Goal: Transaction & Acquisition: Purchase product/service

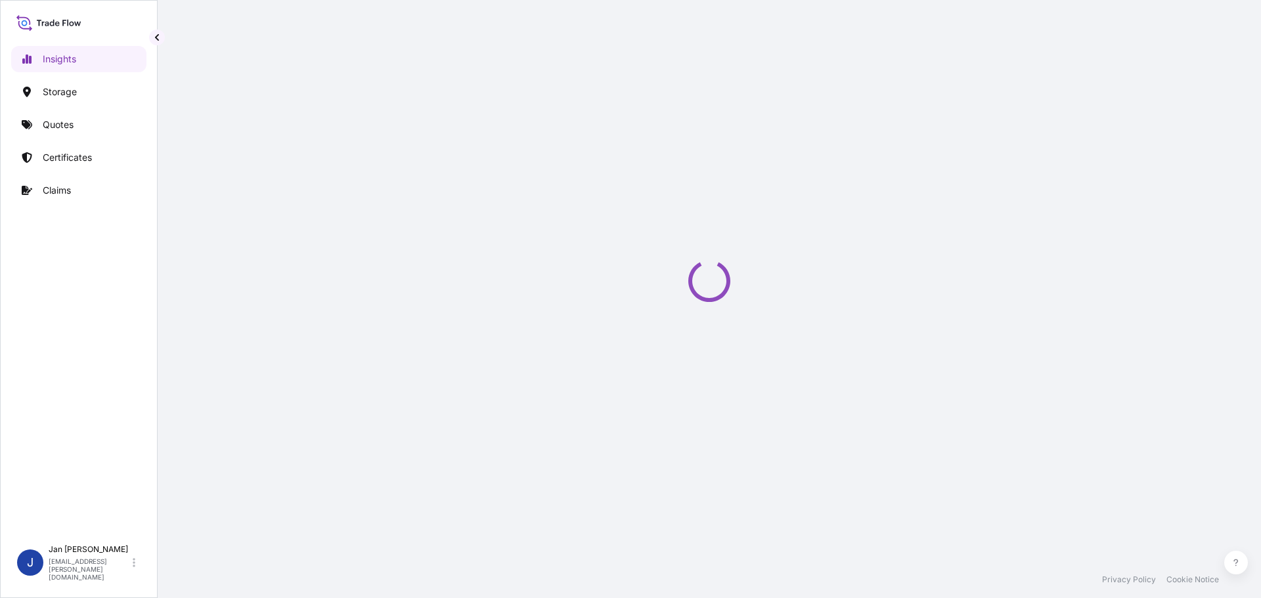
select select "2025"
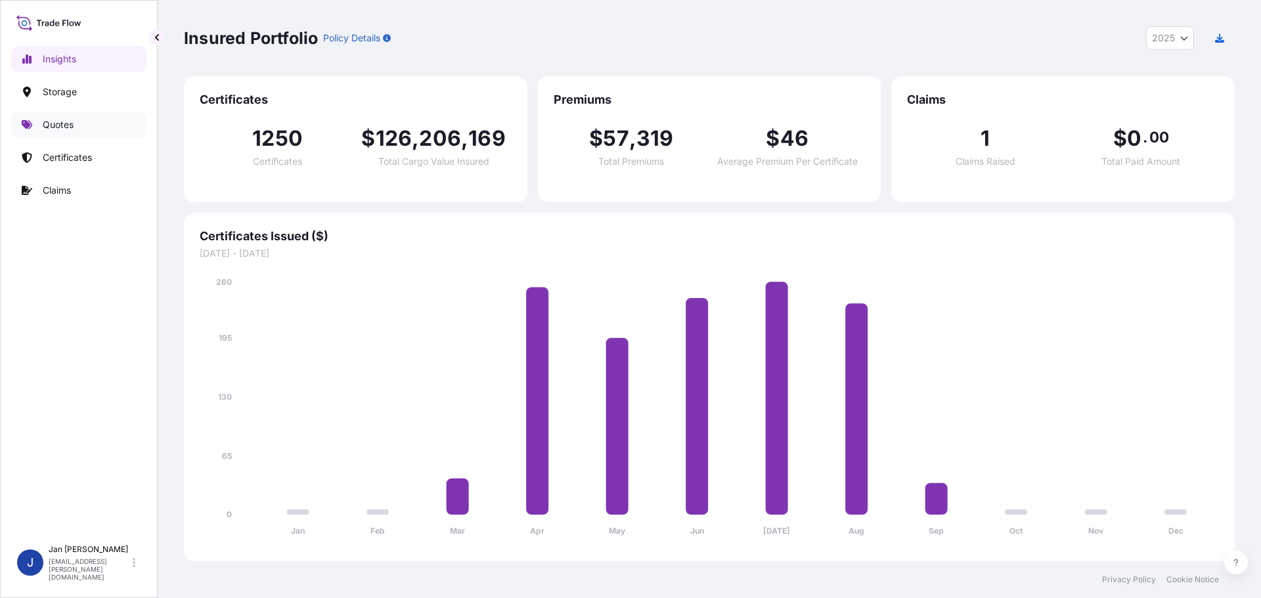
click at [67, 127] on p "Quotes" at bounding box center [58, 124] width 31 height 13
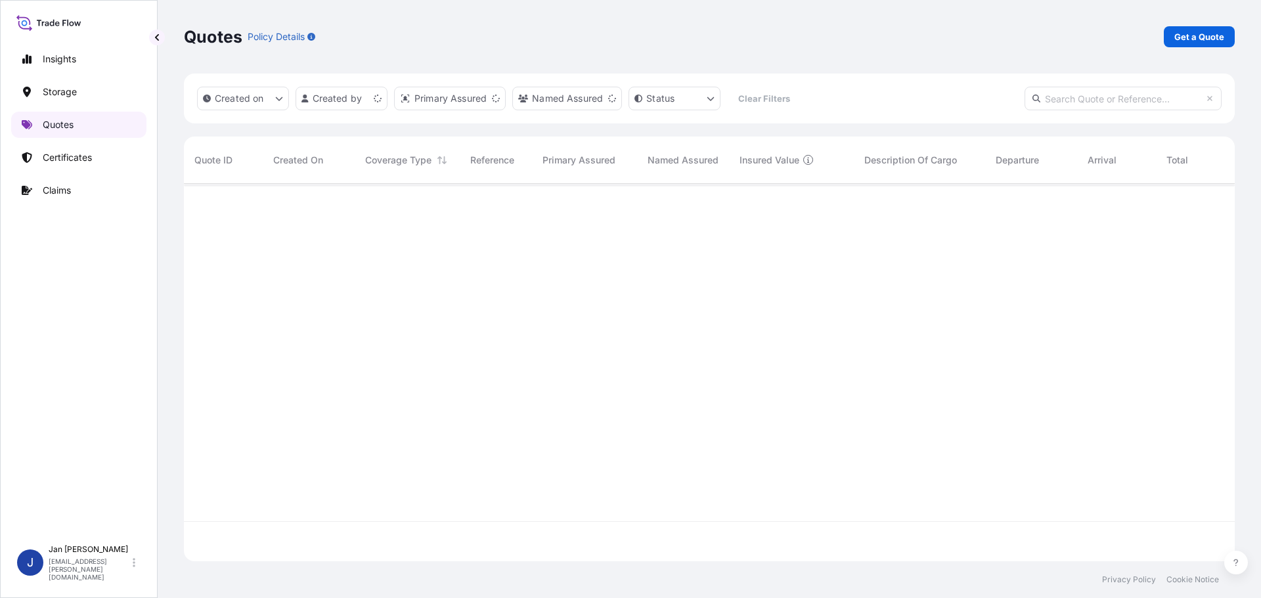
scroll to position [375, 1041]
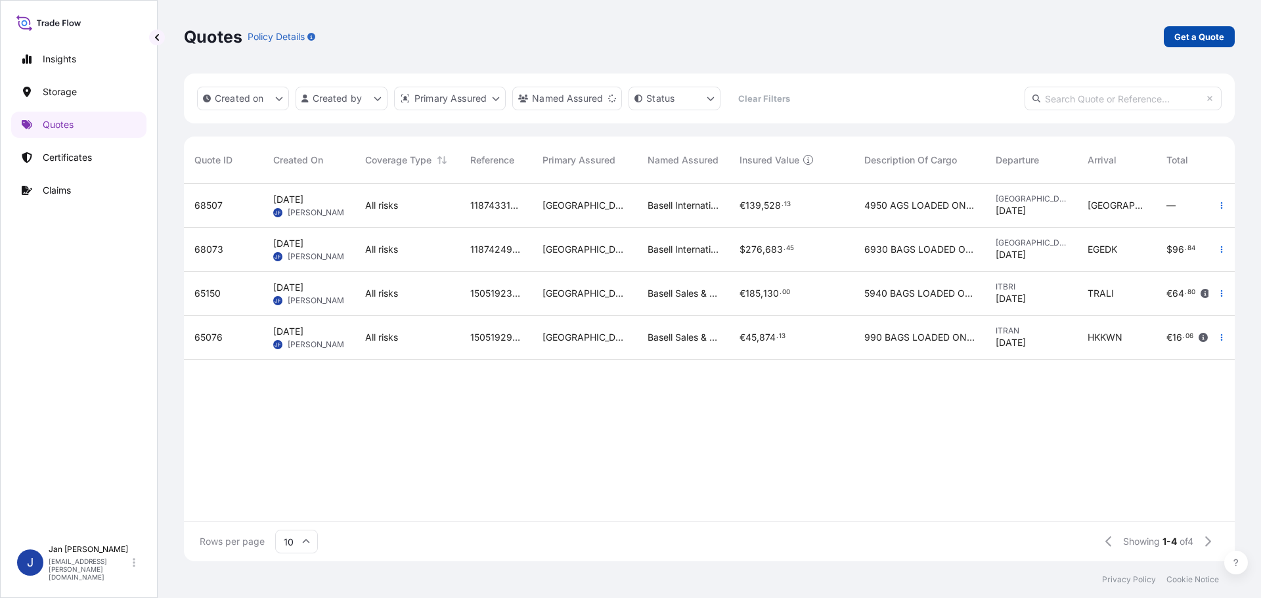
click at [1209, 43] on link "Get a Quote" at bounding box center [1198, 36] width 71 height 21
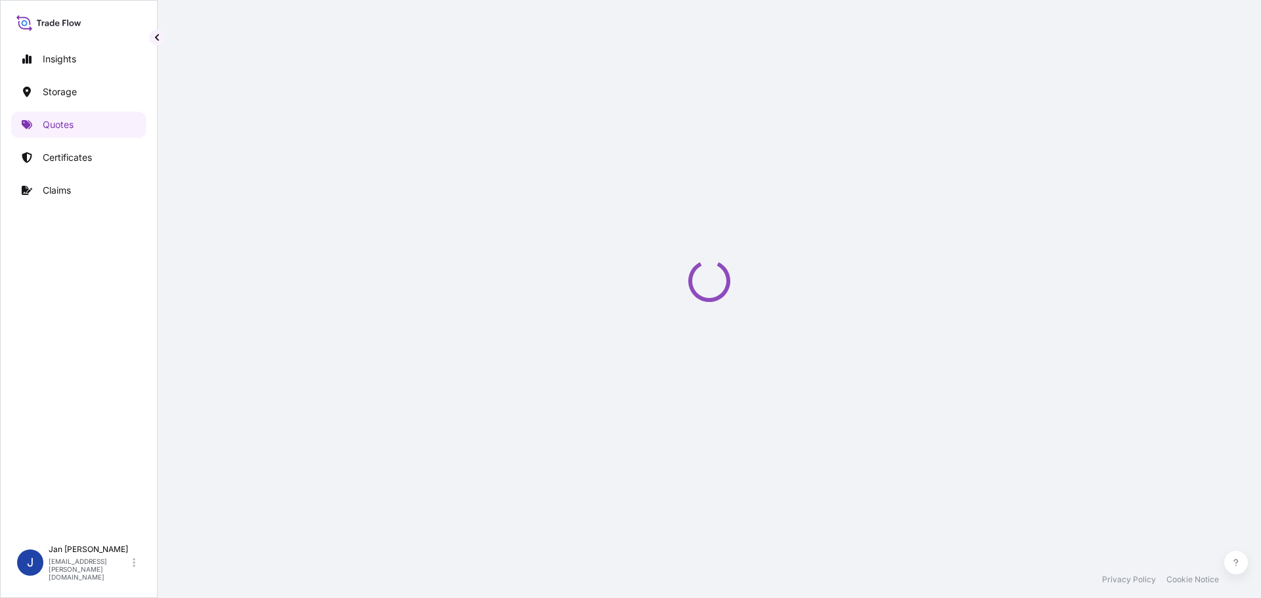
select select "Water"
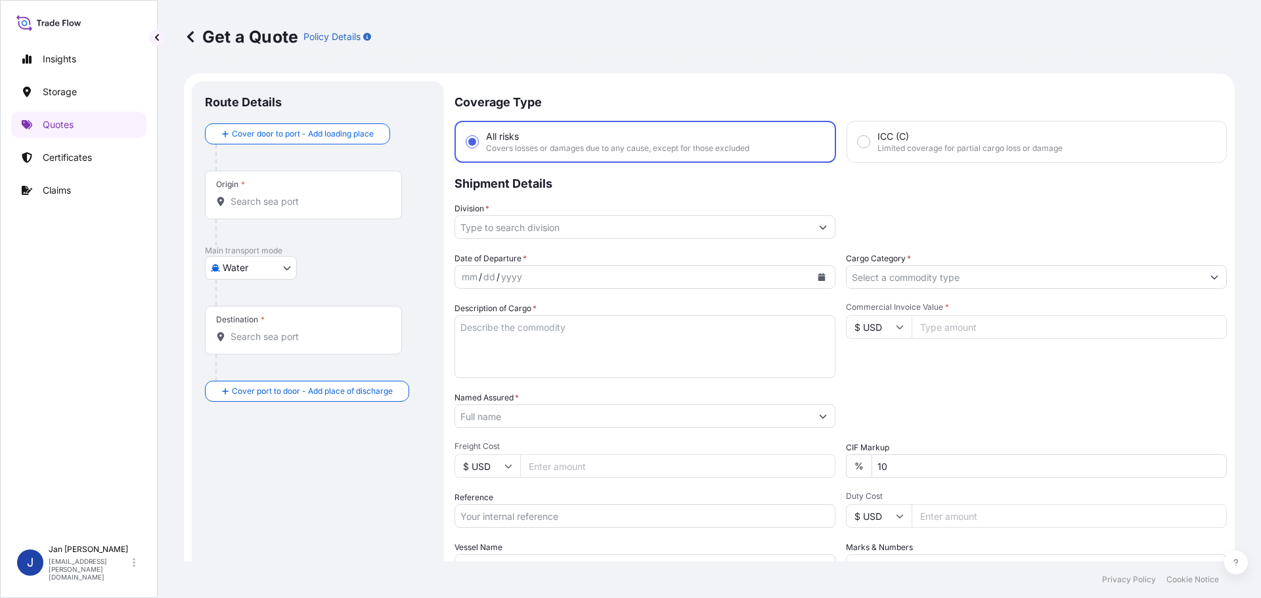
scroll to position [21, 0]
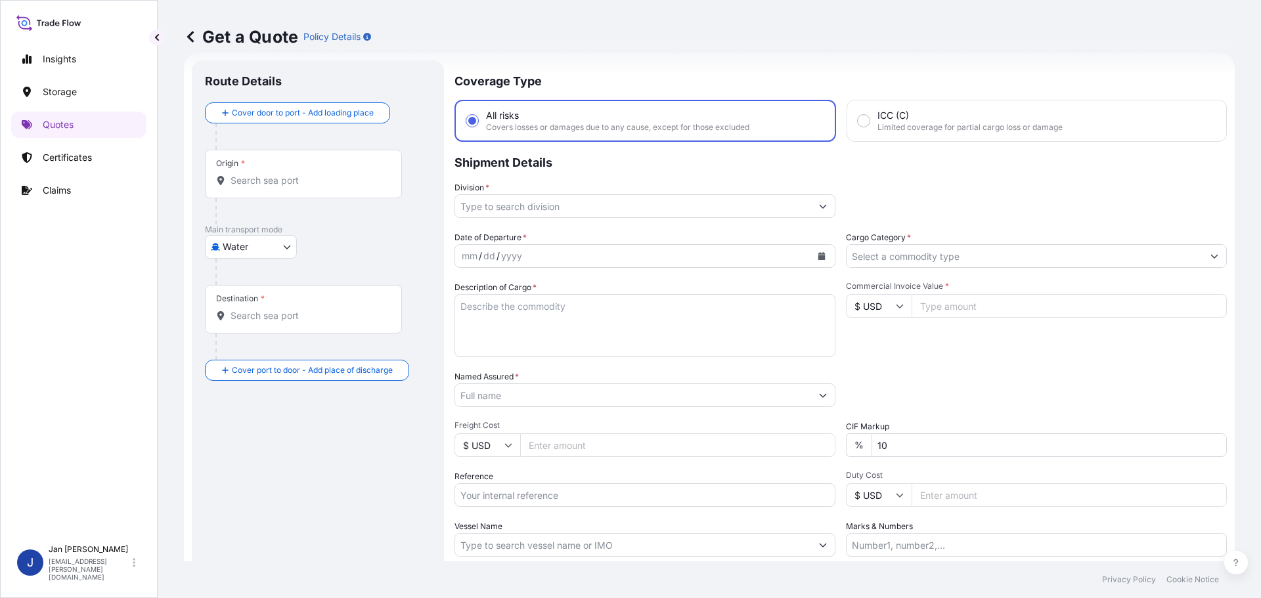
drag, startPoint x: 202, startPoint y: 180, endPoint x: 842, endPoint y: 322, distance: 655.2
click at [205, 181] on div "Route Details Cover door to port - Add loading place Place of loading Road / [G…" at bounding box center [318, 357] width 252 height 594
click at [265, 181] on input "Origin *" at bounding box center [307, 180] width 155 height 13
paste input "[GEOGRAPHIC_DATA], [GEOGRAPHIC_DATA]"
click at [311, 173] on div "Origin * [GEOGRAPHIC_DATA], [GEOGRAPHIC_DATA]" at bounding box center [303, 174] width 197 height 49
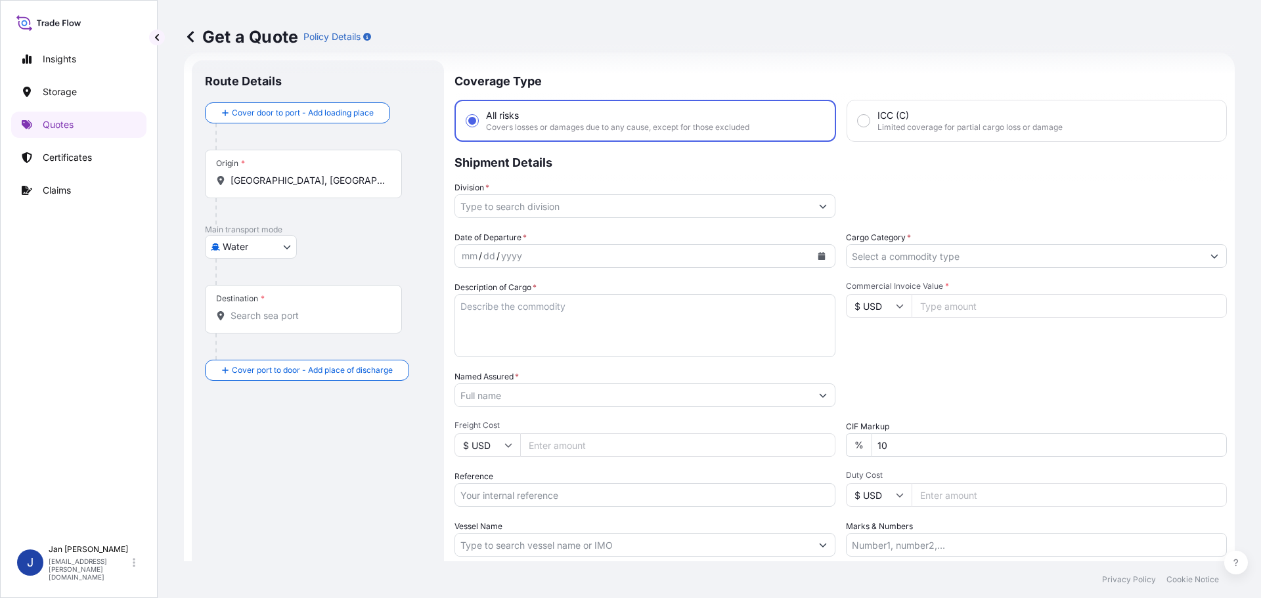
click at [311, 174] on input "ROTTERDAM, NETHERLANDS" at bounding box center [307, 180] width 155 height 13
click at [251, 177] on input "ROTTERDAM, NETHERLANDS" at bounding box center [307, 180] width 155 height 13
click at [281, 195] on div "Origin * ROTTERDAM, NETHERLANDS" at bounding box center [303, 174] width 197 height 49
click at [281, 187] on input "ROTTERDAM, NETHERLANDS" at bounding box center [307, 180] width 155 height 13
click at [679, 340] on textarea "Description of Cargo *" at bounding box center [644, 325] width 381 height 63
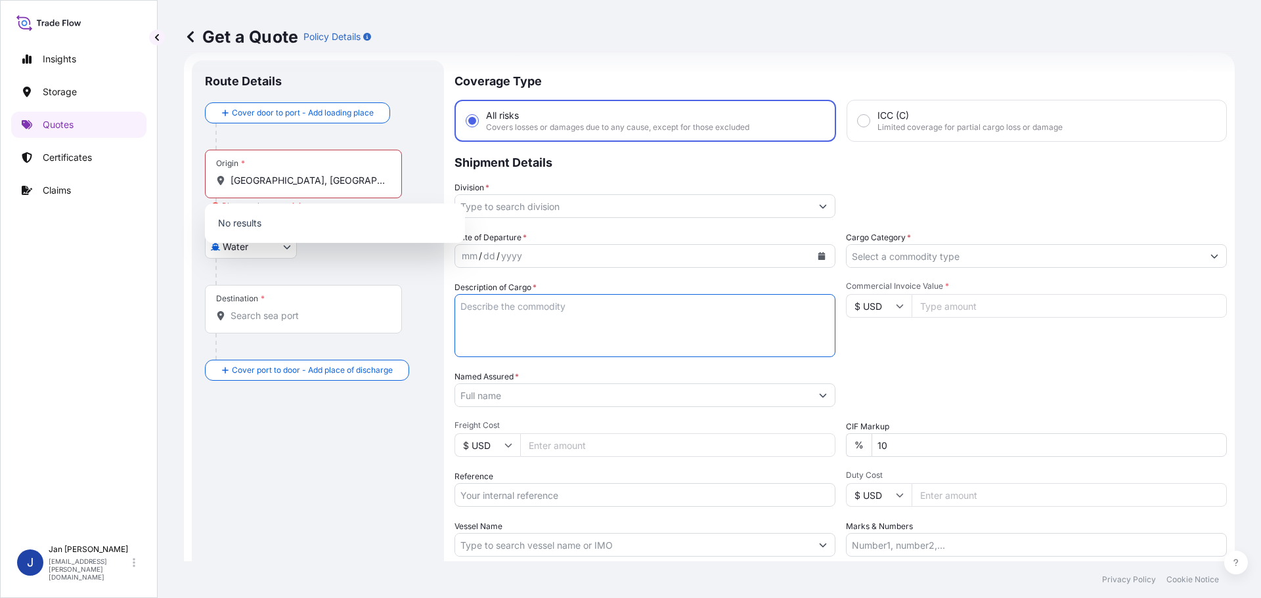
scroll to position [0, 0]
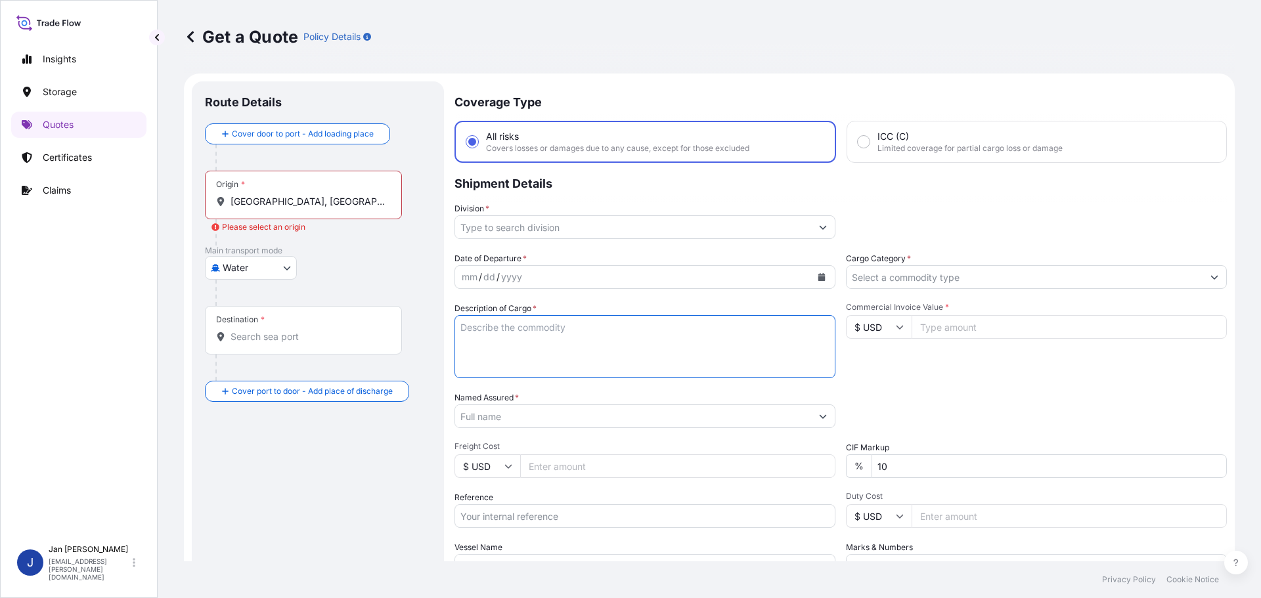
click at [360, 209] on div "Origin * ROTTERDAM, NETHERLANDS" at bounding box center [303, 195] width 197 height 49
click at [360, 208] on input "ROTTERDAM, NETHERLANDS" at bounding box center [307, 201] width 155 height 13
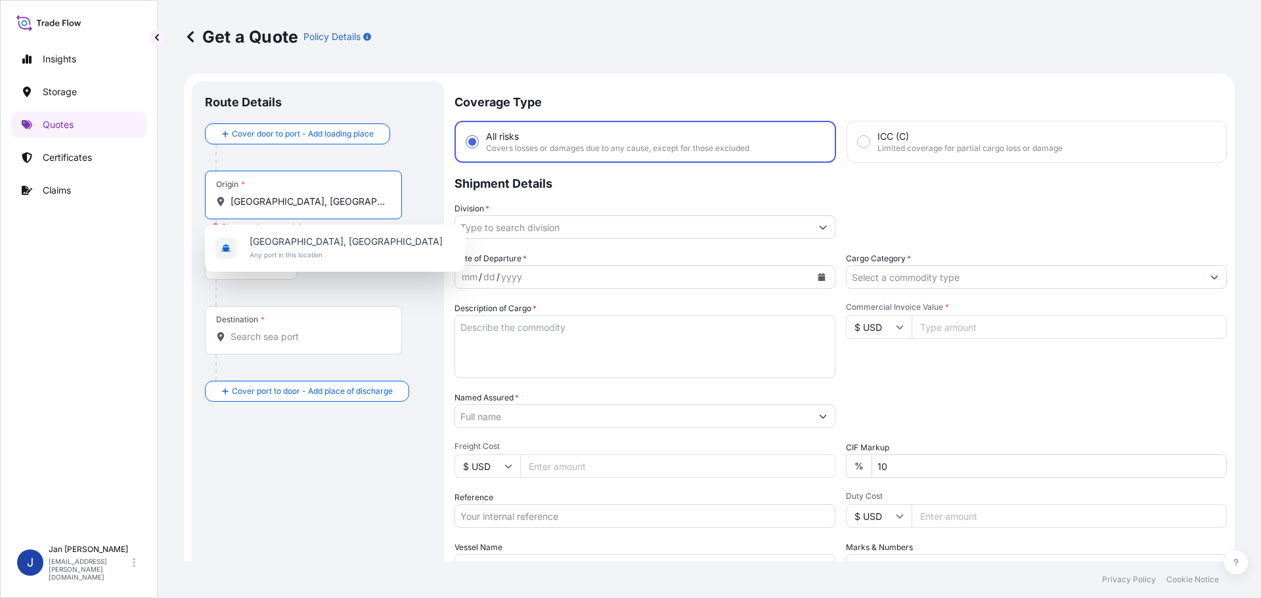
click at [314, 236] on span "Rotterdam, Netherlands" at bounding box center [345, 241] width 193 height 13
type input "Rotterdam, Netherlands"
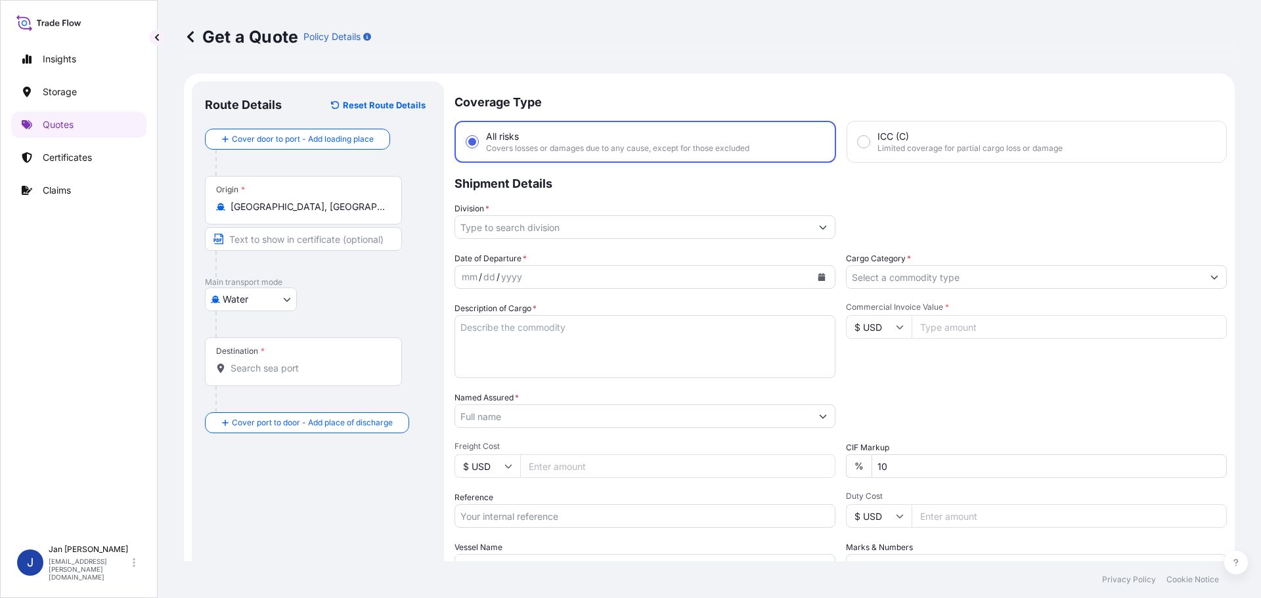
click at [301, 374] on input "Destination *" at bounding box center [307, 368] width 155 height 13
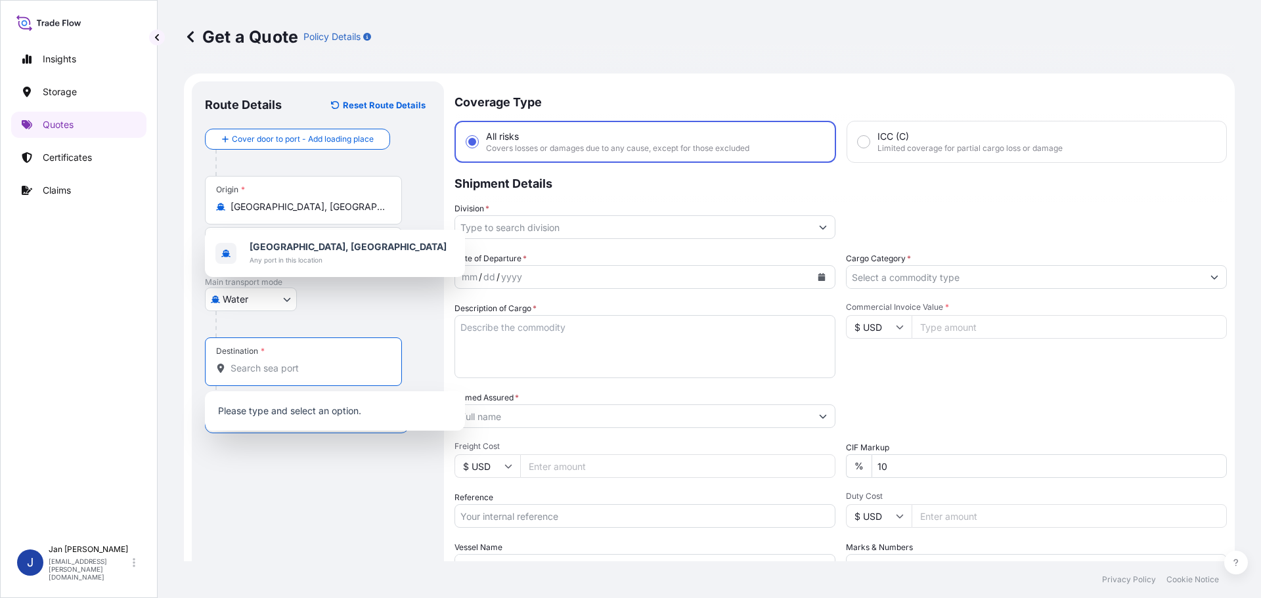
paste input "ALEXANDRIA, EGYPT"
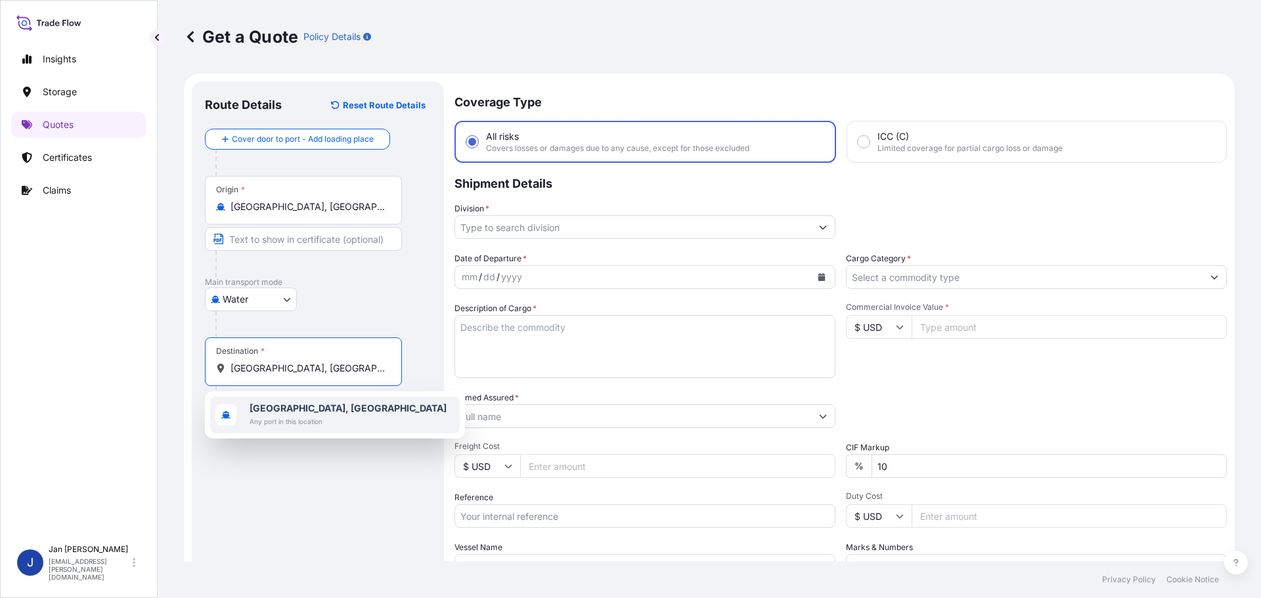
click at [257, 426] on span "Any port in this location" at bounding box center [347, 421] width 197 height 13
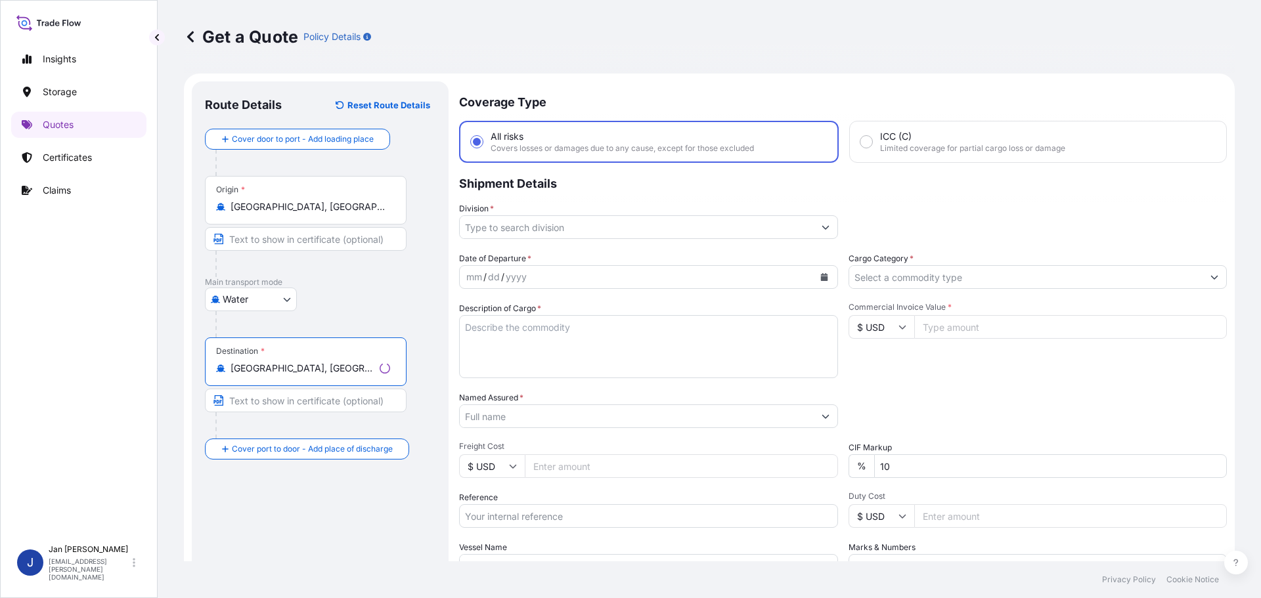
type input "Alexandria, Egypt"
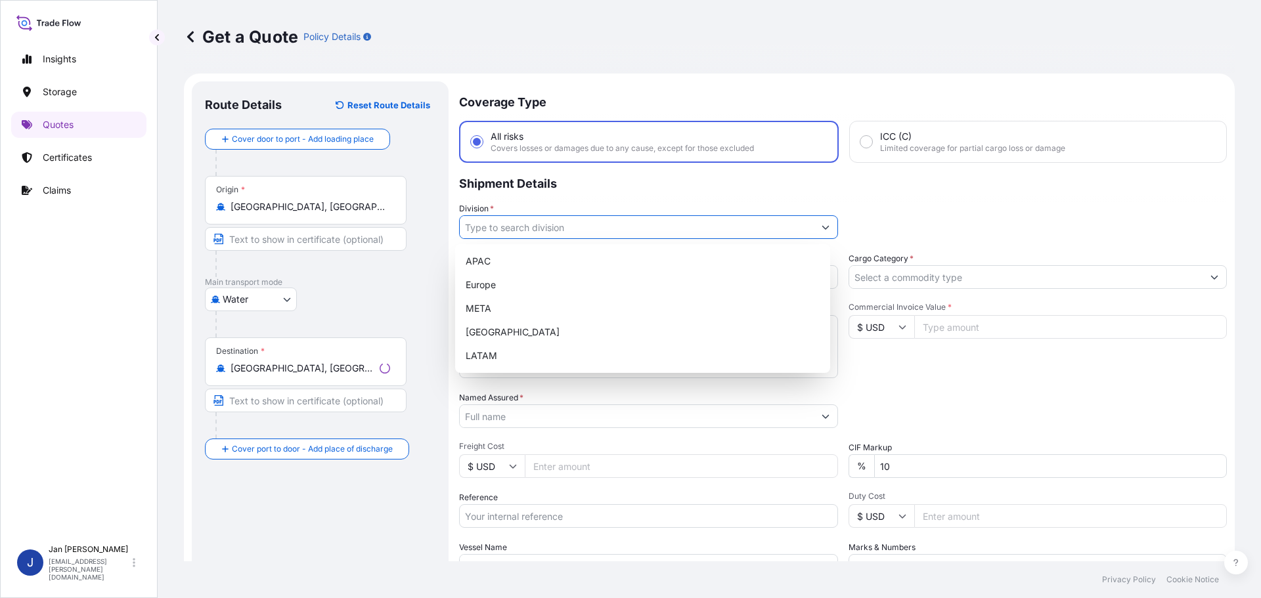
click at [565, 218] on input "Division *" at bounding box center [637, 227] width 354 height 24
click at [543, 282] on div "Europe" at bounding box center [642, 285] width 364 height 24
type input "Europe"
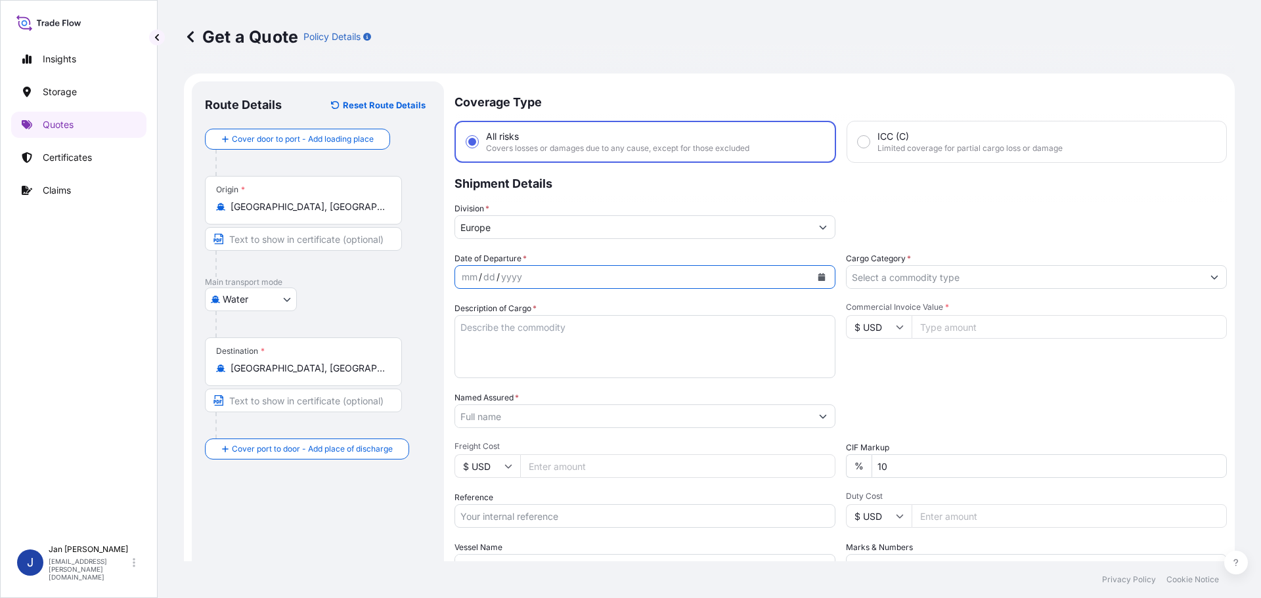
click at [822, 276] on button "Calendar" at bounding box center [821, 277] width 21 height 21
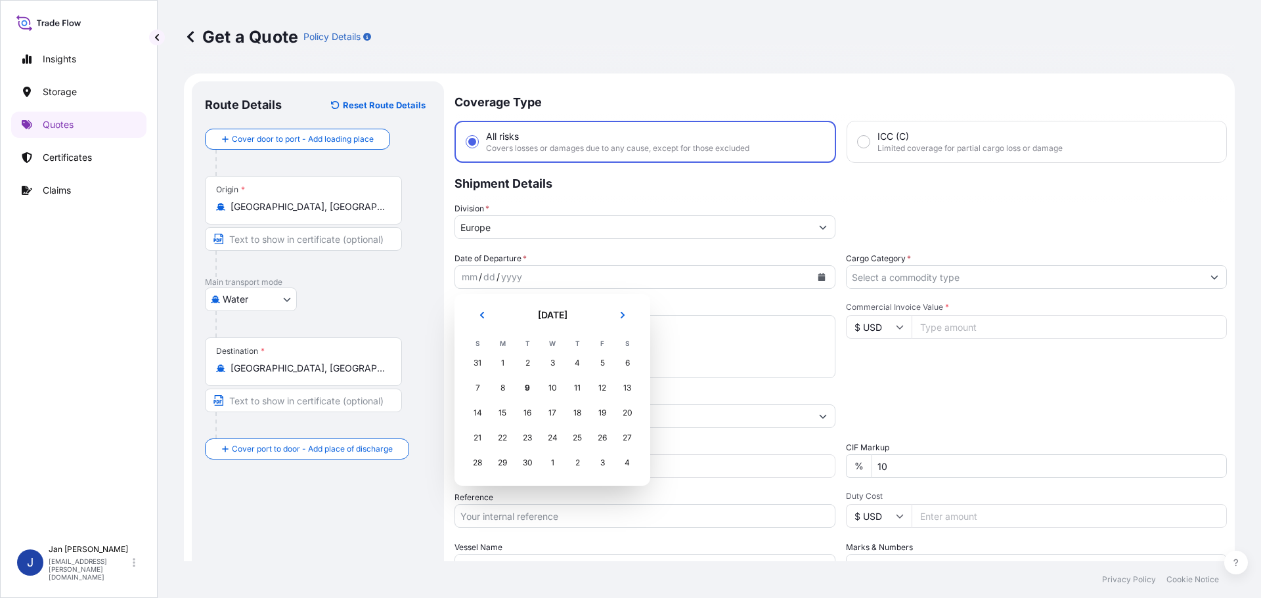
click at [476, 362] on div "31" at bounding box center [477, 363] width 24 height 24
click at [490, 320] on button "Previous" at bounding box center [481, 315] width 29 height 21
click at [479, 494] on div "31" at bounding box center [477, 488] width 24 height 24
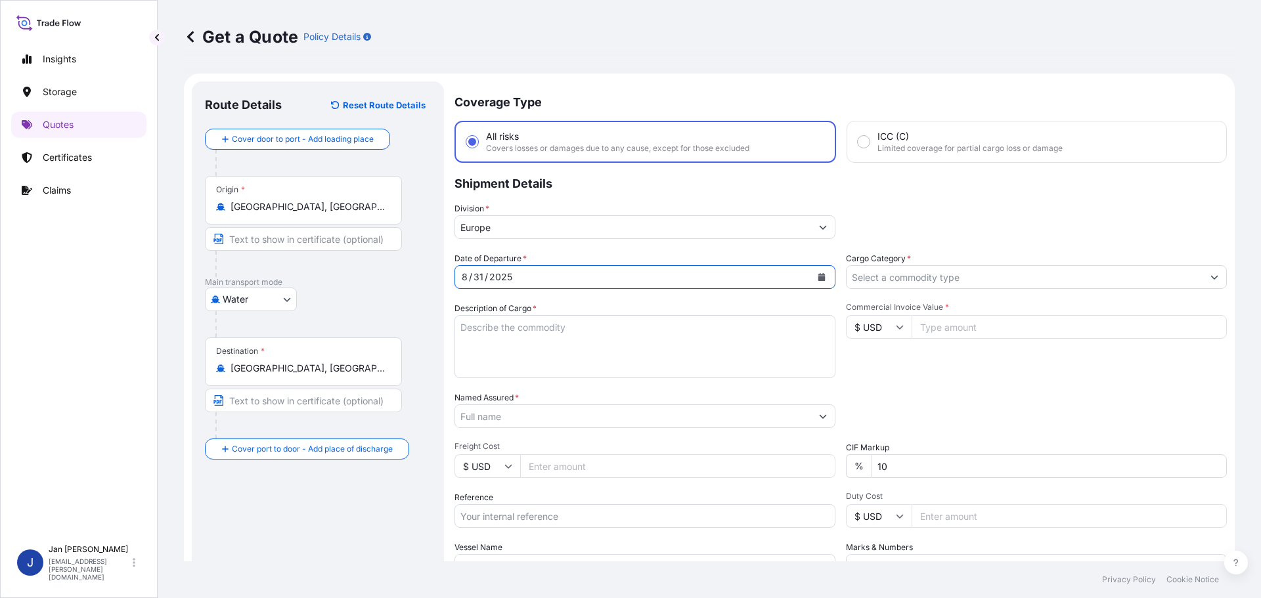
click at [886, 286] on input "Cargo Category *" at bounding box center [1024, 277] width 356 height 24
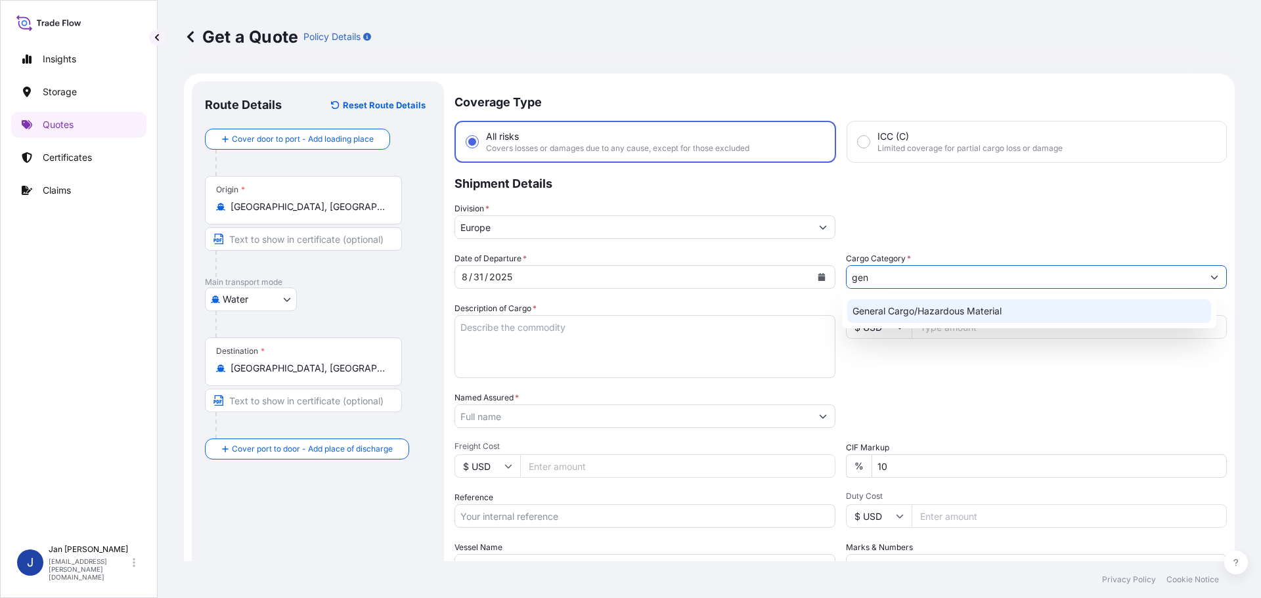
click at [892, 318] on div "General Cargo/Hazardous Material" at bounding box center [1029, 311] width 364 height 24
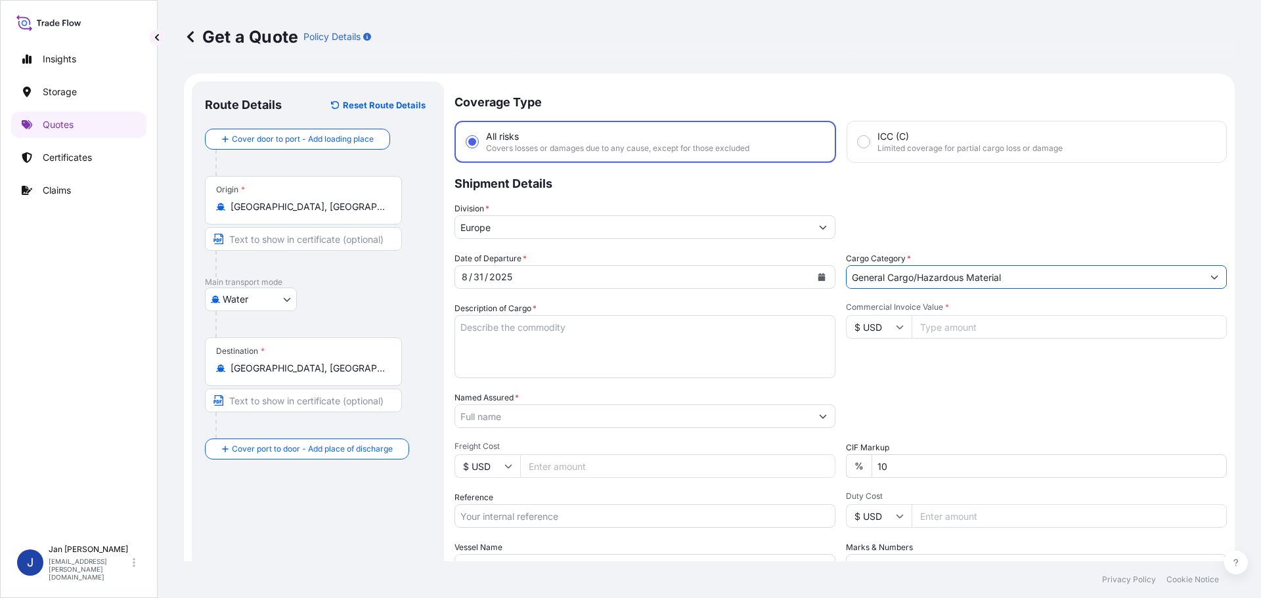
type input "General Cargo/Hazardous Material"
click at [600, 422] on input "Named Assured *" at bounding box center [633, 416] width 356 height 24
paste input "1187431703"
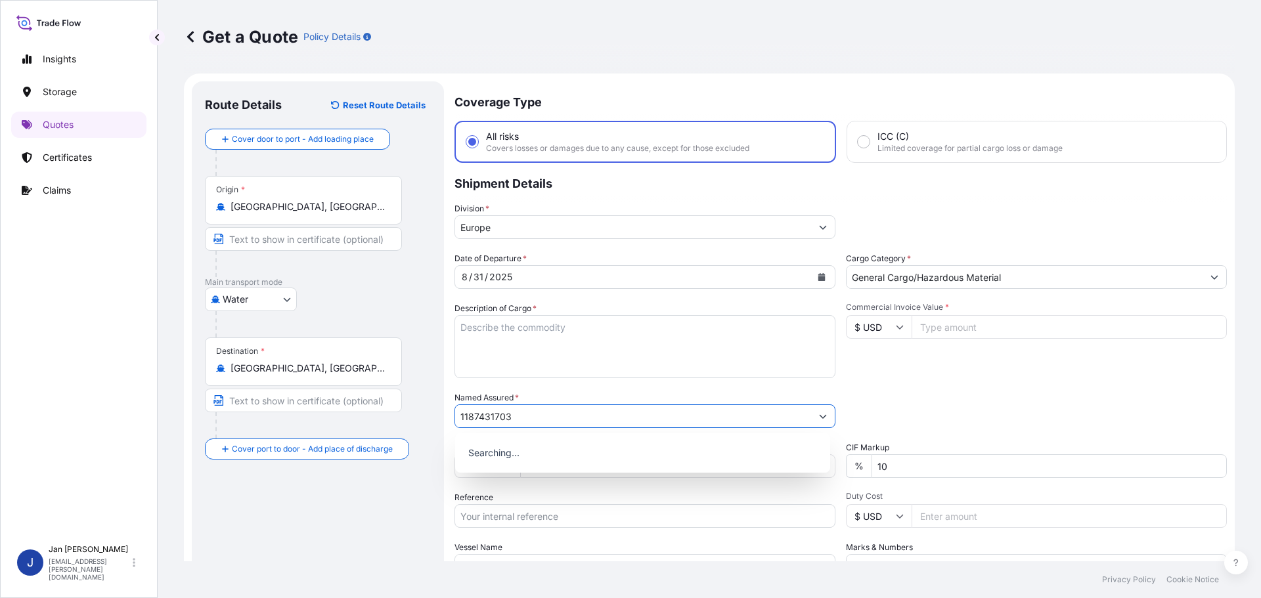
drag, startPoint x: 600, startPoint y: 422, endPoint x: 108, endPoint y: 381, distance: 493.4
click at [98, 381] on div "Insights Storage Quotes Certificates Claims J Jan Fiser jan.fiser@psabdp.com Ge…" at bounding box center [630, 299] width 1261 height 598
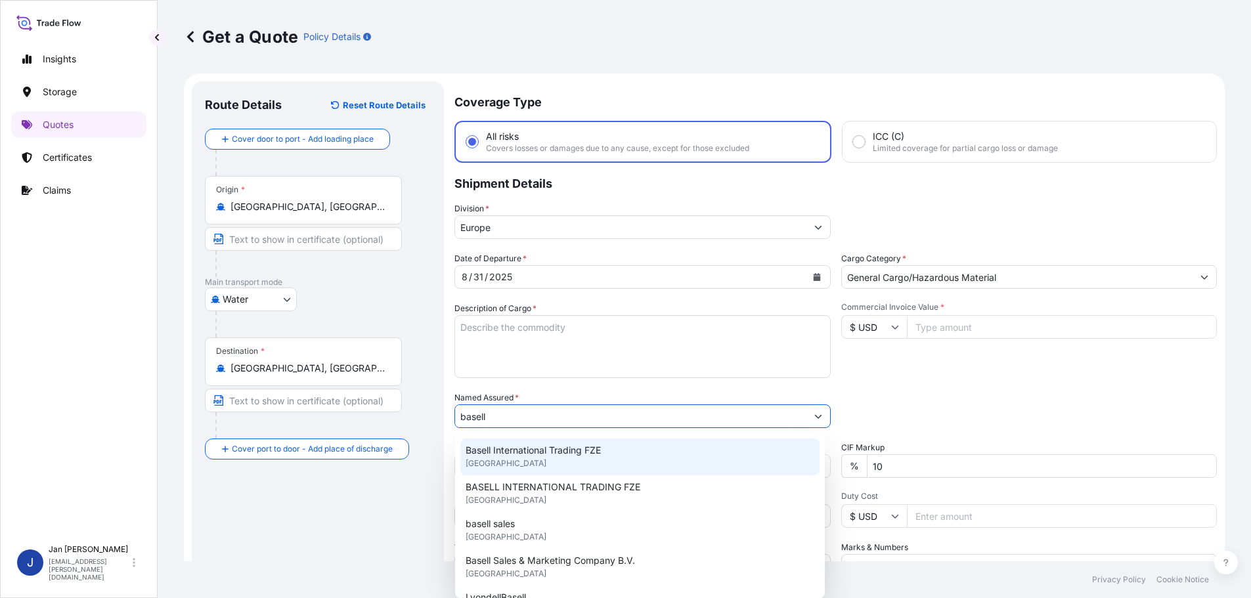
click at [590, 454] on span "Basell International Trading FZE" at bounding box center [532, 450] width 135 height 13
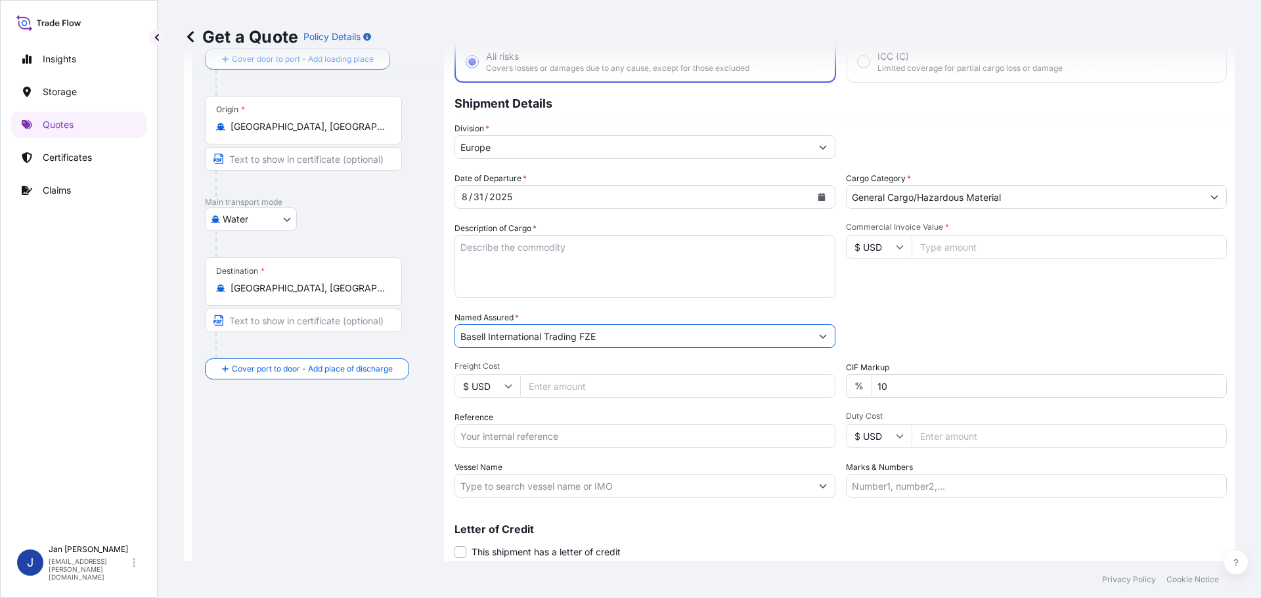
scroll to position [110, 0]
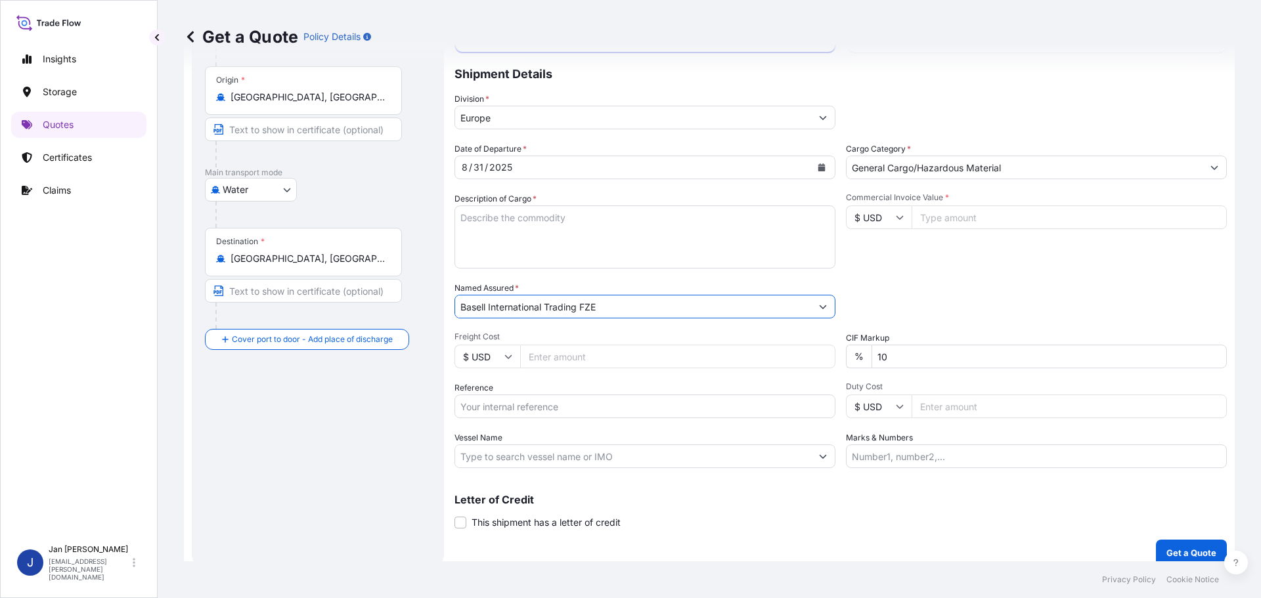
type input "Basell International Trading FZE"
paste input "1187431703"
click at [632, 416] on input "Reference" at bounding box center [644, 407] width 381 height 24
type input "1187431703 /"
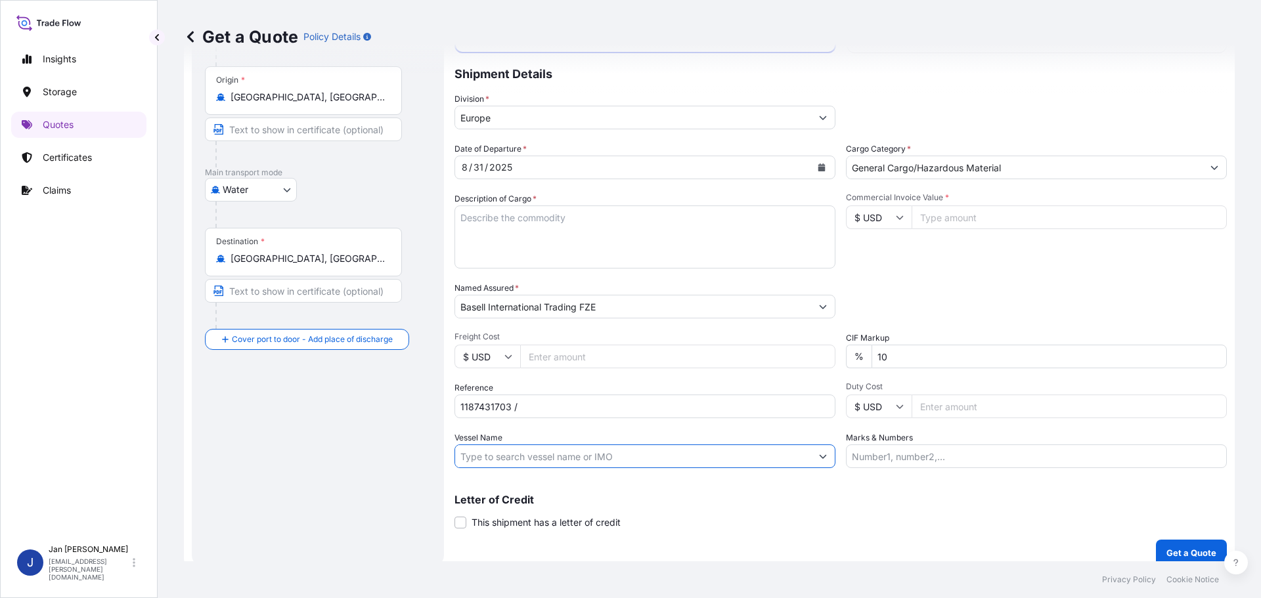
click at [607, 448] on input "Vessel Name" at bounding box center [633, 456] width 356 height 24
click at [596, 467] on div at bounding box center [644, 456] width 381 height 24
click at [596, 458] on input "Vessel Name" at bounding box center [633, 456] width 356 height 24
paste input "HSL NIKE"
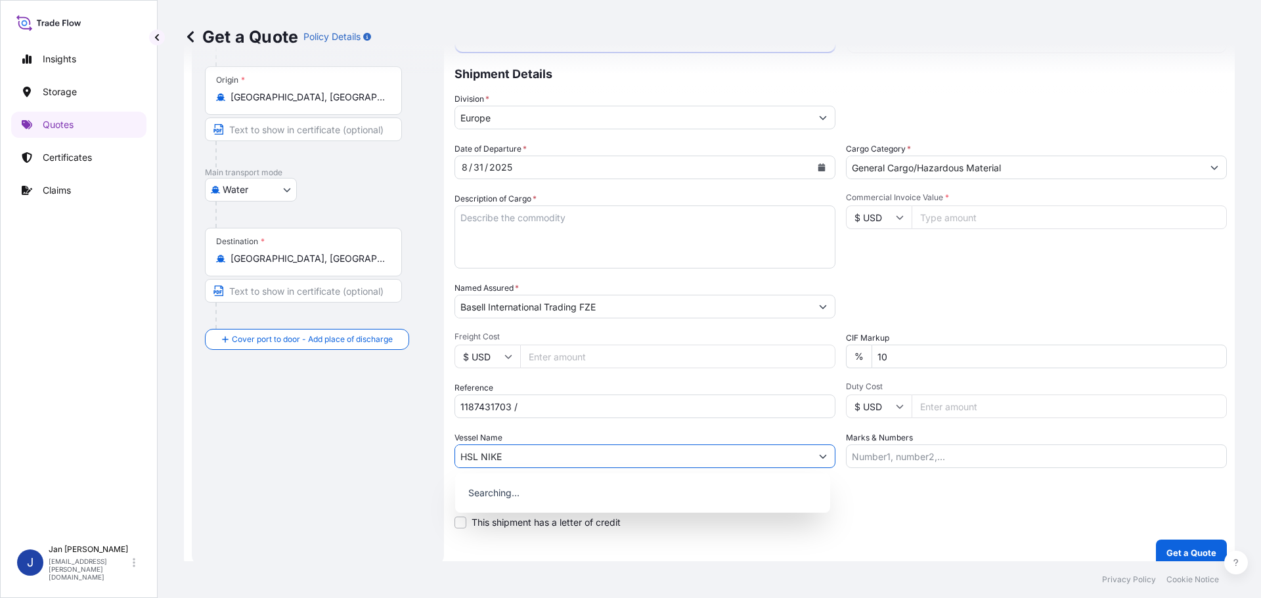
type input "HSL NIKE"
click at [1058, 274] on div "Date of Departure * 8 / 31 / 2025 Cargo Category * General Cargo/Hazardous Mate…" at bounding box center [840, 305] width 772 height 326
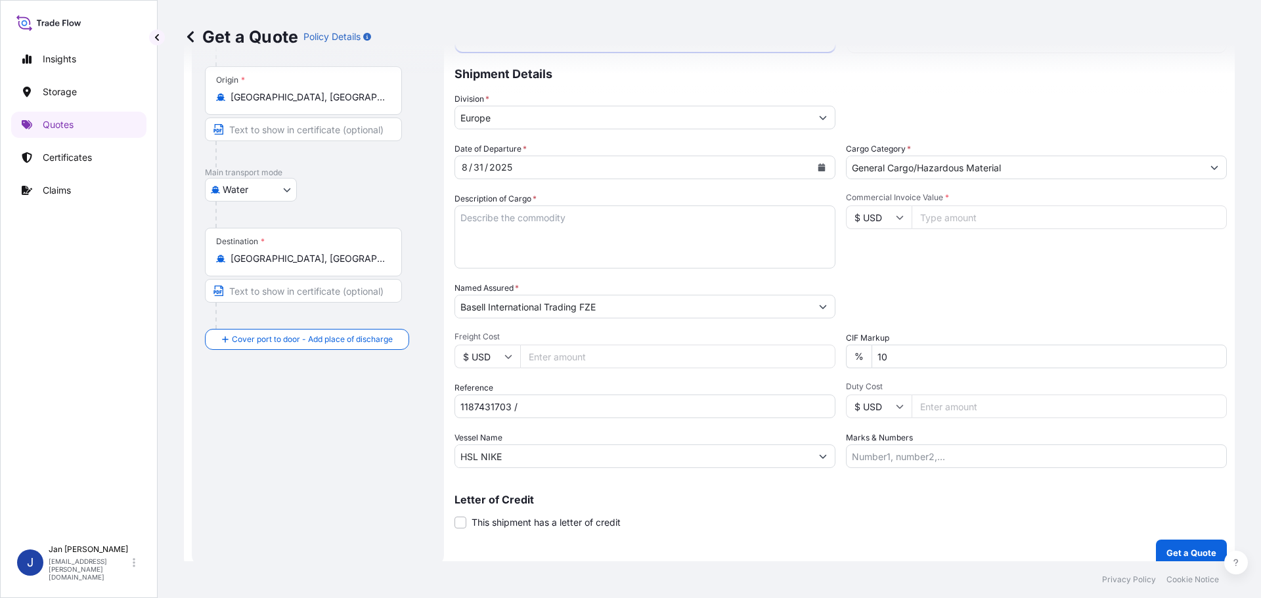
click at [1097, 202] on span "Commercial Invoice Value *" at bounding box center [1036, 197] width 381 height 11
click at [1097, 205] on input "Commercial Invoice Value *" at bounding box center [1068, 217] width 315 height 24
drag, startPoint x: 1002, startPoint y: 190, endPoint x: 1003, endPoint y: 198, distance: 8.6
click at [1003, 190] on div "Date of Departure * 8 / 31 / 2025 Cargo Category * General Cargo/Hazardous Mate…" at bounding box center [840, 305] width 772 height 326
click at [1004, 212] on input "Commercial Invoice Value *" at bounding box center [1068, 217] width 315 height 24
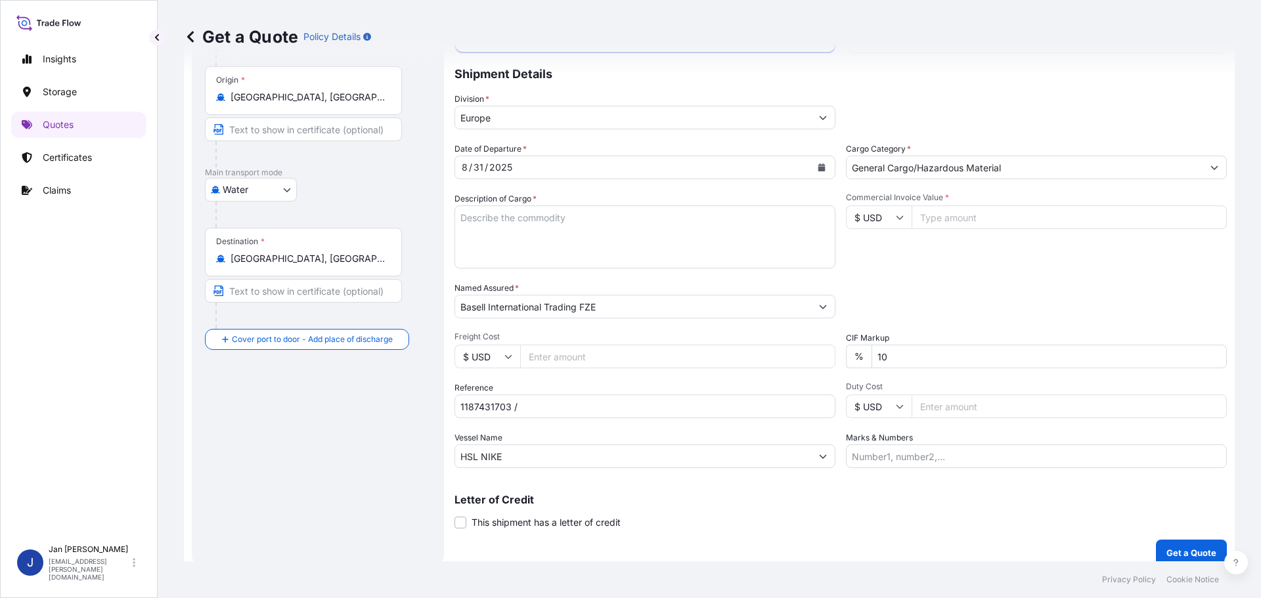
paste input "113850"
type input "113850"
click at [1021, 267] on div "Commercial Invoice Value * $ USD 113850" at bounding box center [1036, 230] width 381 height 76
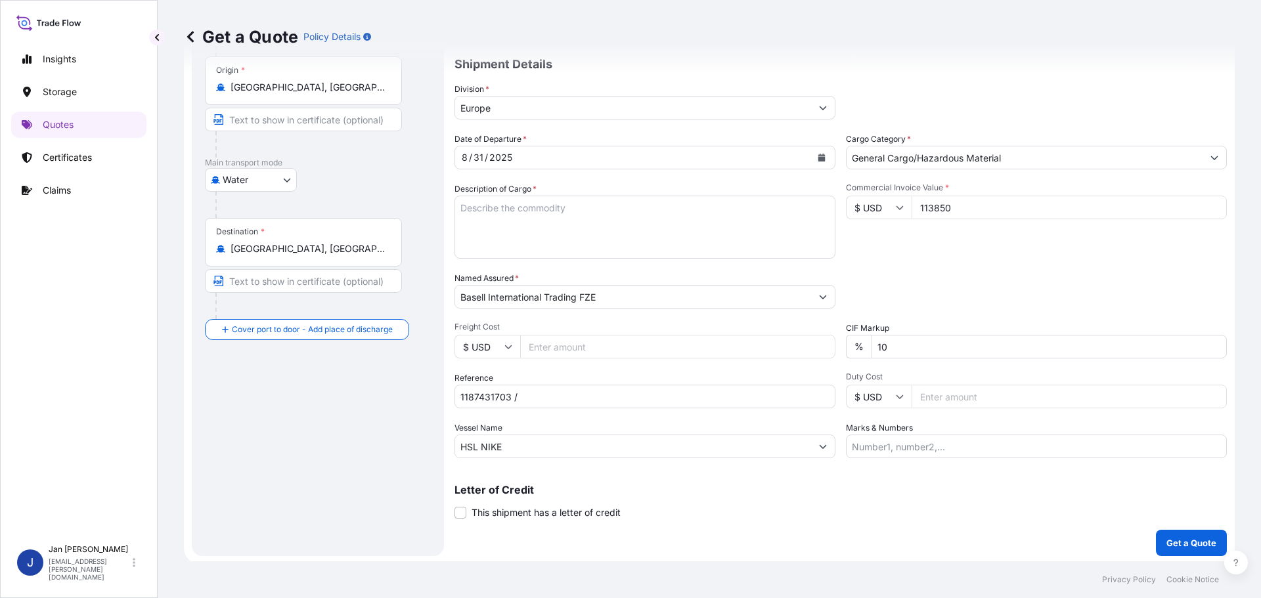
scroll to position [122, 0]
click at [589, 227] on textarea "Description of Cargo *" at bounding box center [644, 224] width 381 height 63
paste textarea "POLYETHYLENE 3960 BAGS LOADED ONTO 72 PALLETS LOADED INTO 4 40' HIGH CUBE CONTA…"
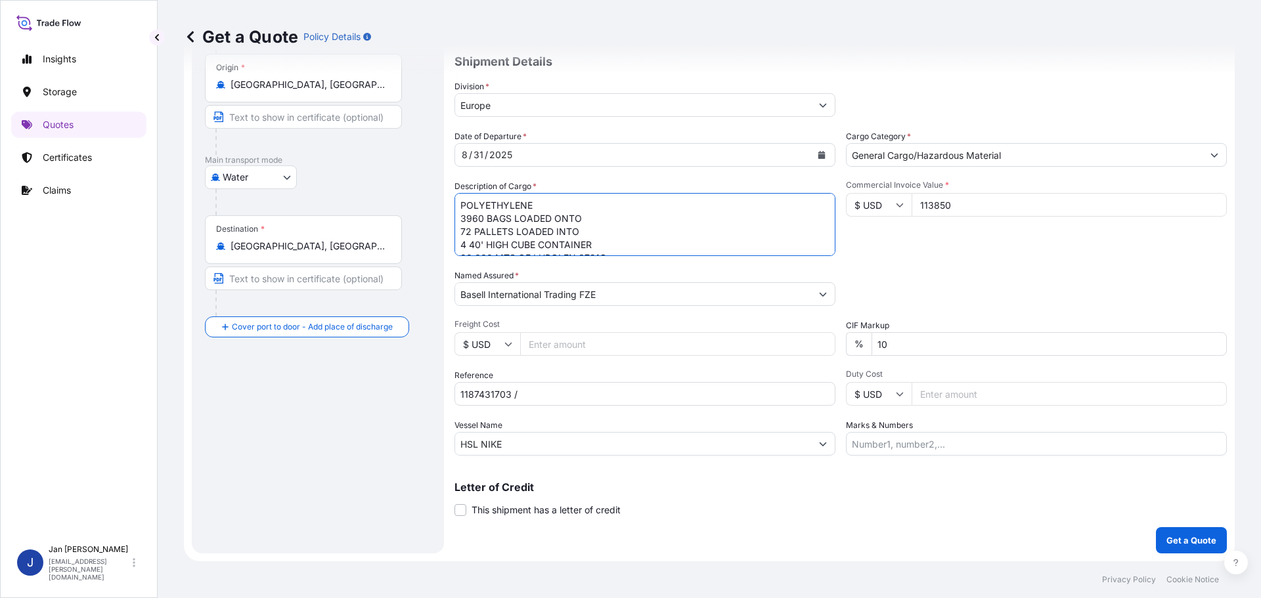
scroll to position [21, 0]
type textarea "POLYETHYLENE 3960 BAGS LOADED ONTO 72 PALLETS LOADED INTO 4 40' HIGH CUBE CONTA…"
click at [561, 399] on input "1187431703 /" at bounding box center [644, 394] width 381 height 24
paste input "5013194804 / 5013191898 / 304254900"
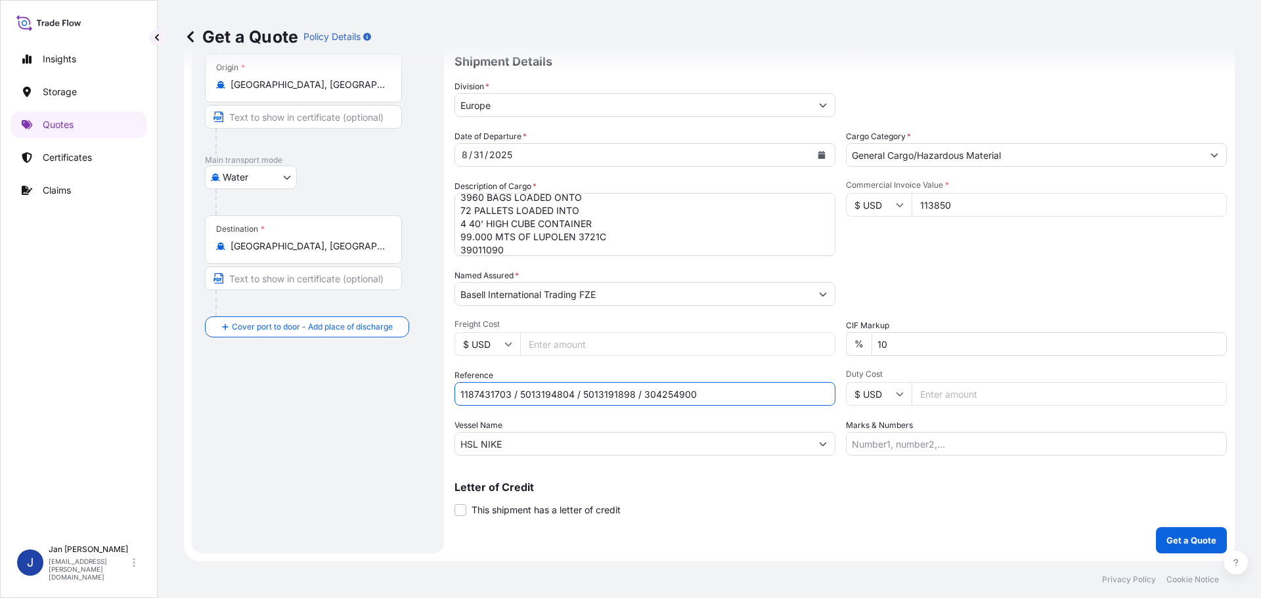
type input "1187431703 / 5013194804 / 5013191898 / 304254900"
click at [1175, 544] on p "Get a Quote" at bounding box center [1191, 540] width 50 height 13
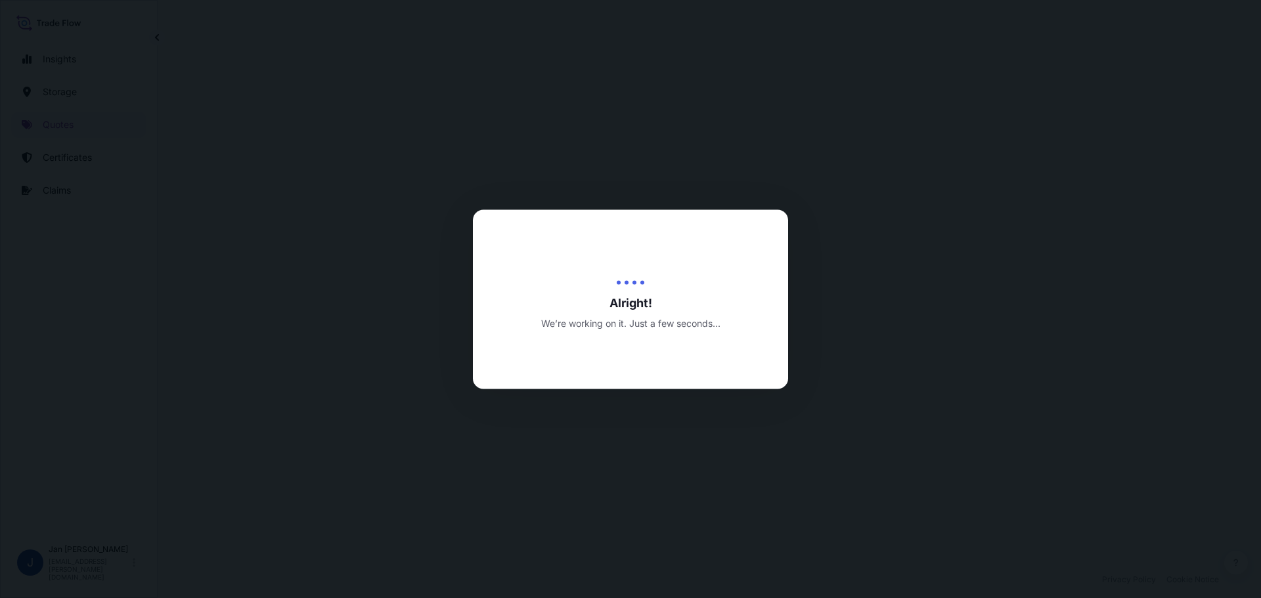
select select "Water"
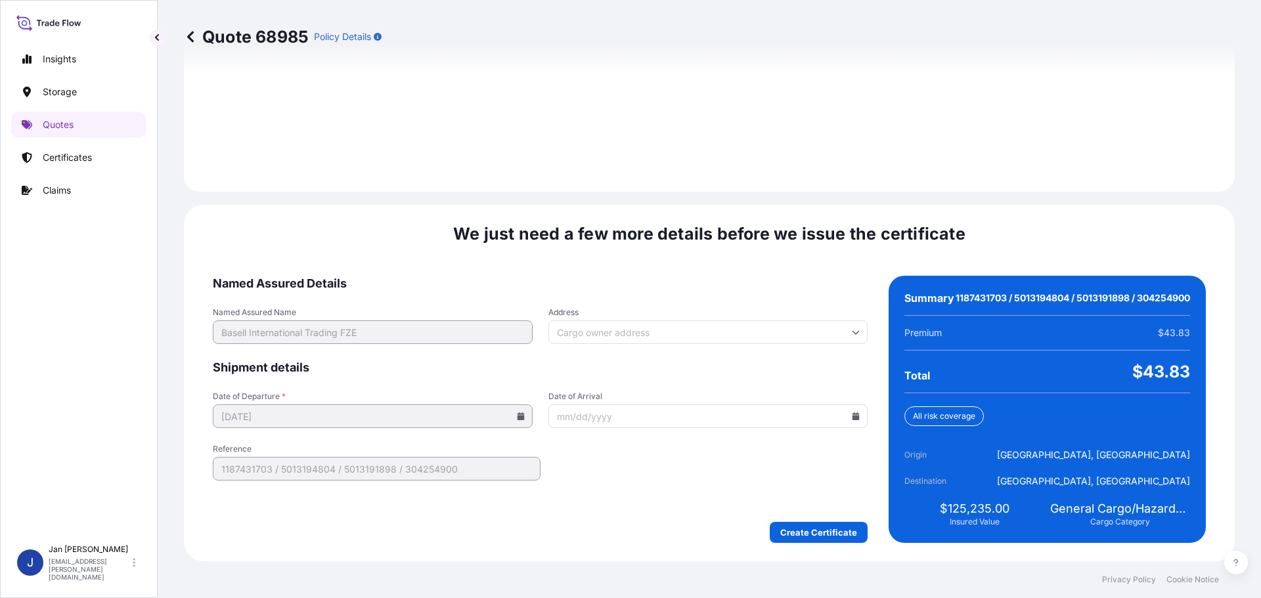
scroll to position [1864, 0]
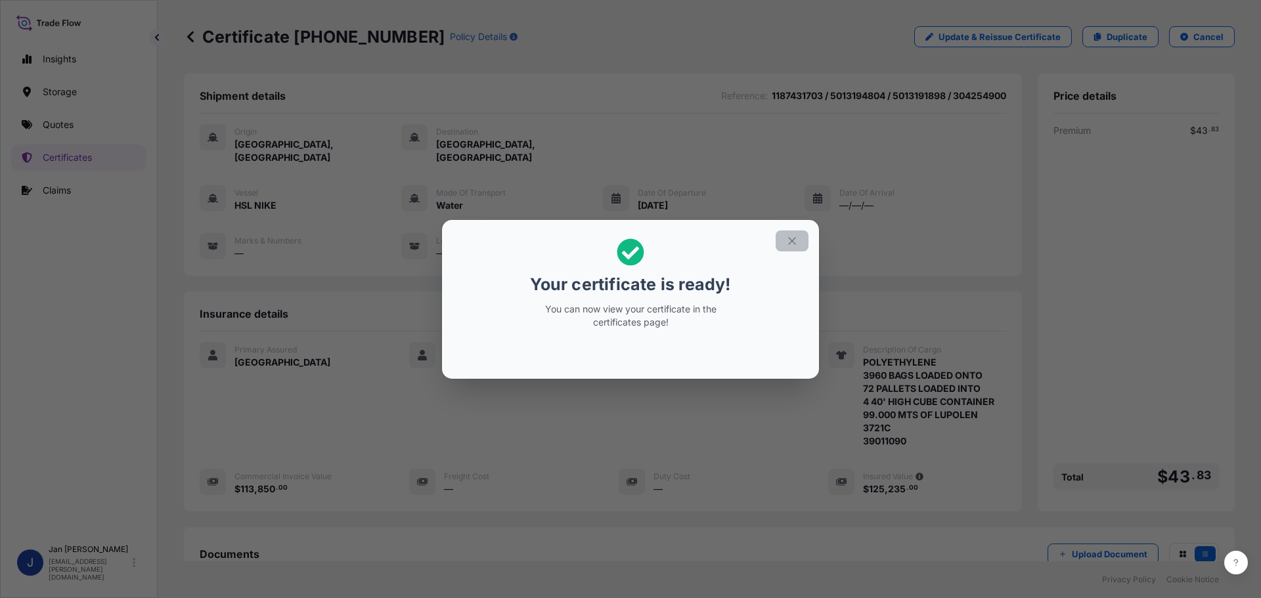
click at [790, 243] on icon "button" at bounding box center [792, 241] width 12 height 12
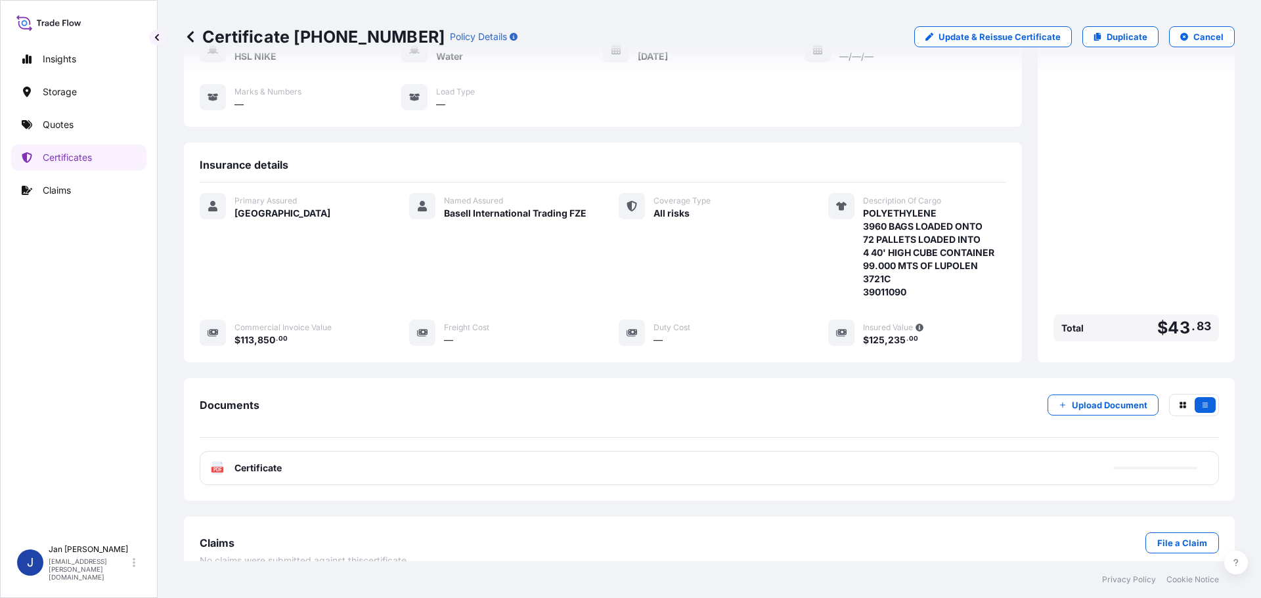
scroll to position [158, 0]
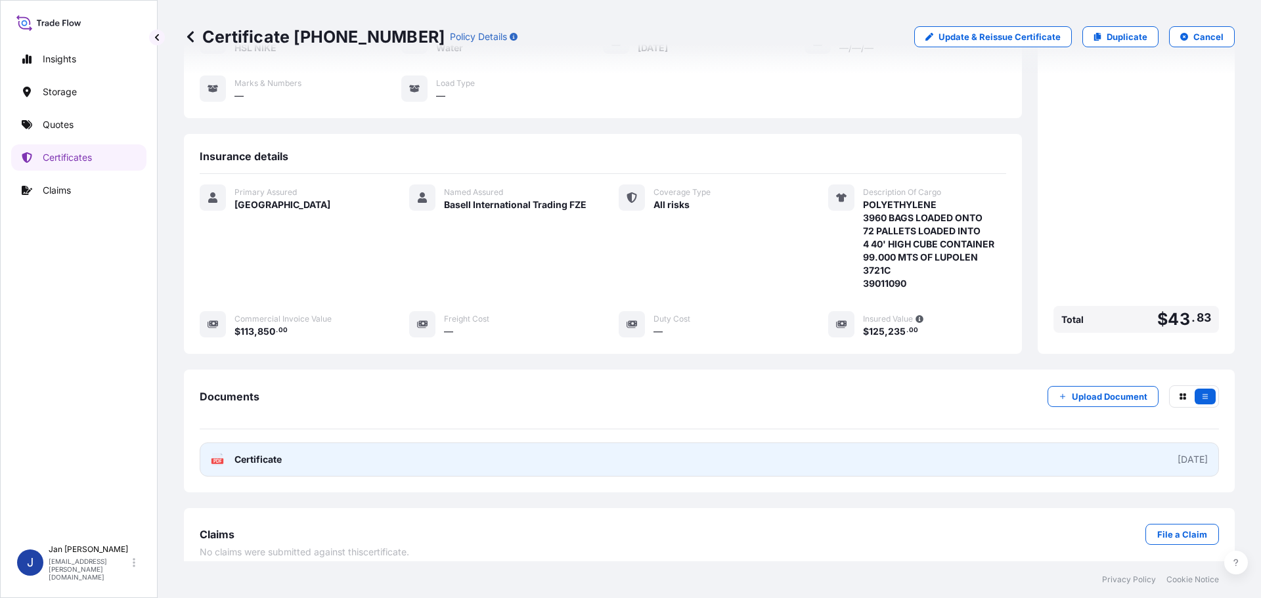
click at [222, 453] on icon at bounding box center [217, 459] width 11 height 13
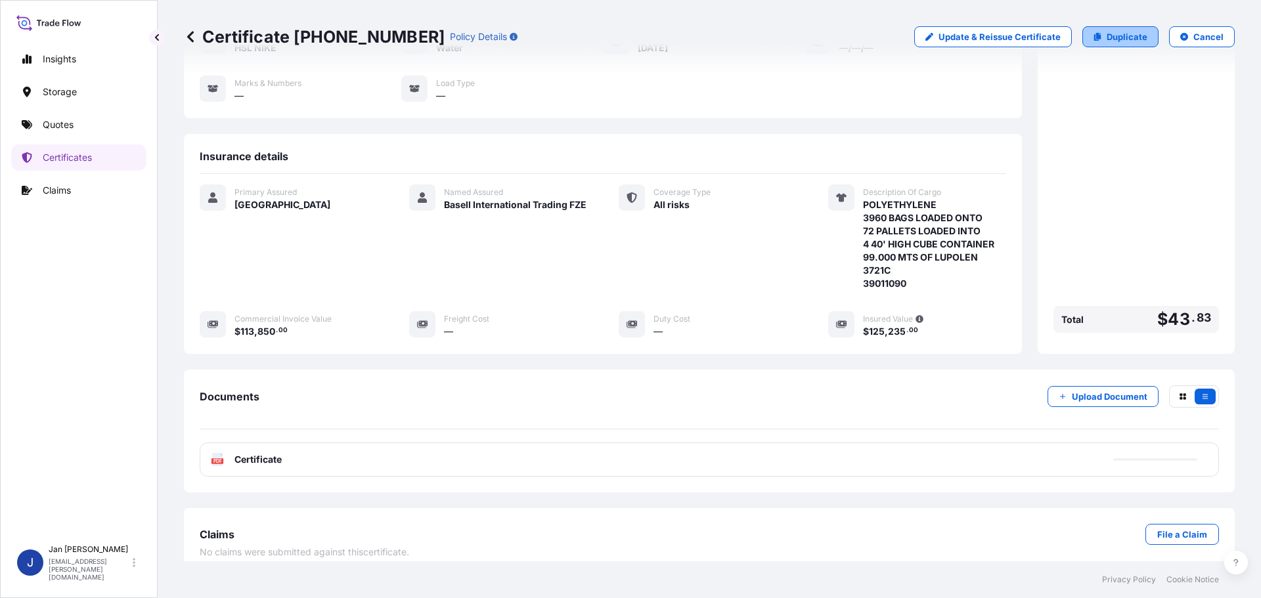
click at [1108, 35] on p "Duplicate" at bounding box center [1126, 36] width 41 height 13
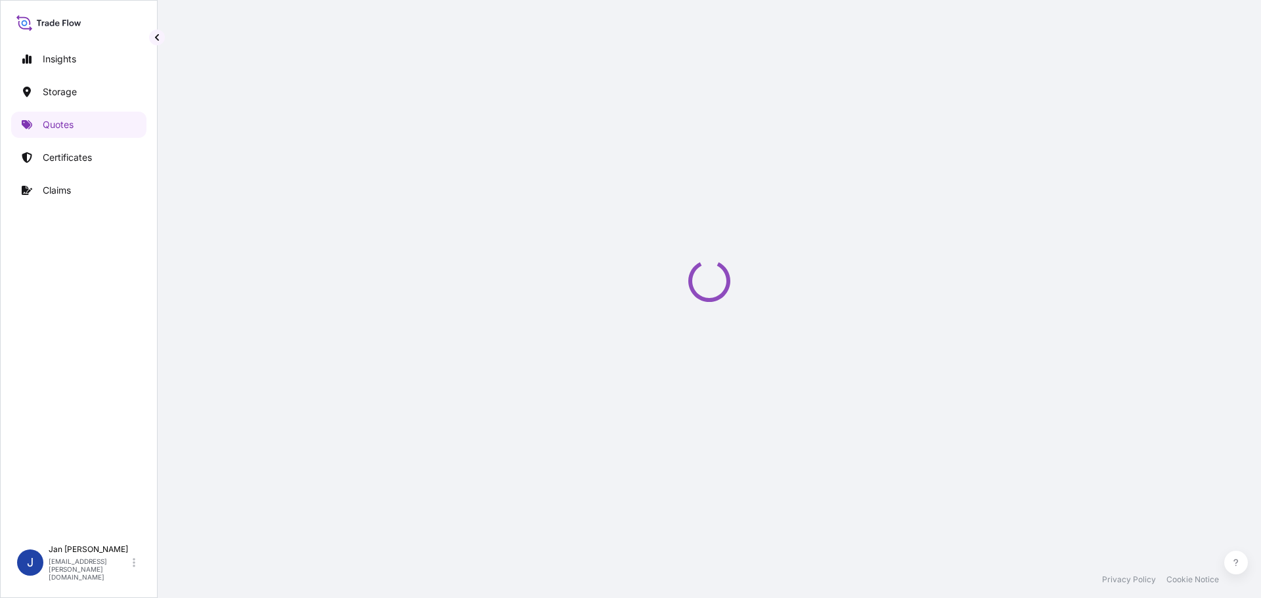
select select "Water"
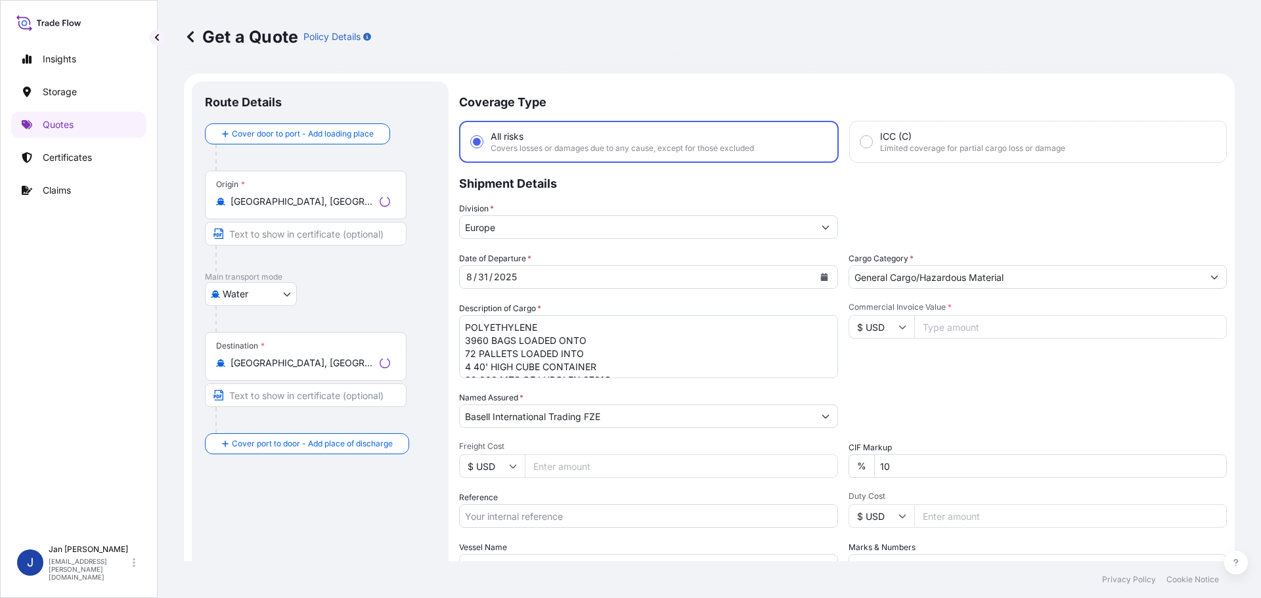
scroll to position [21, 0]
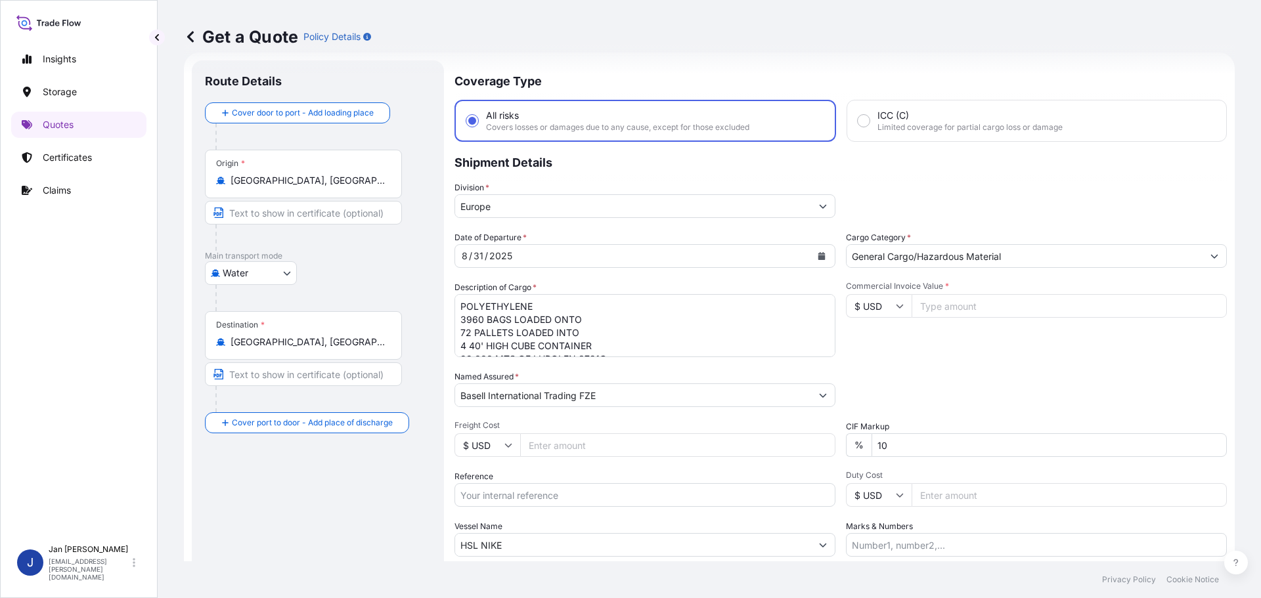
click at [310, 167] on div "Origin * Rotterdam, Netherlands" at bounding box center [303, 174] width 197 height 49
click at [310, 174] on input "Rotterdam, Netherlands" at bounding box center [307, 180] width 155 height 13
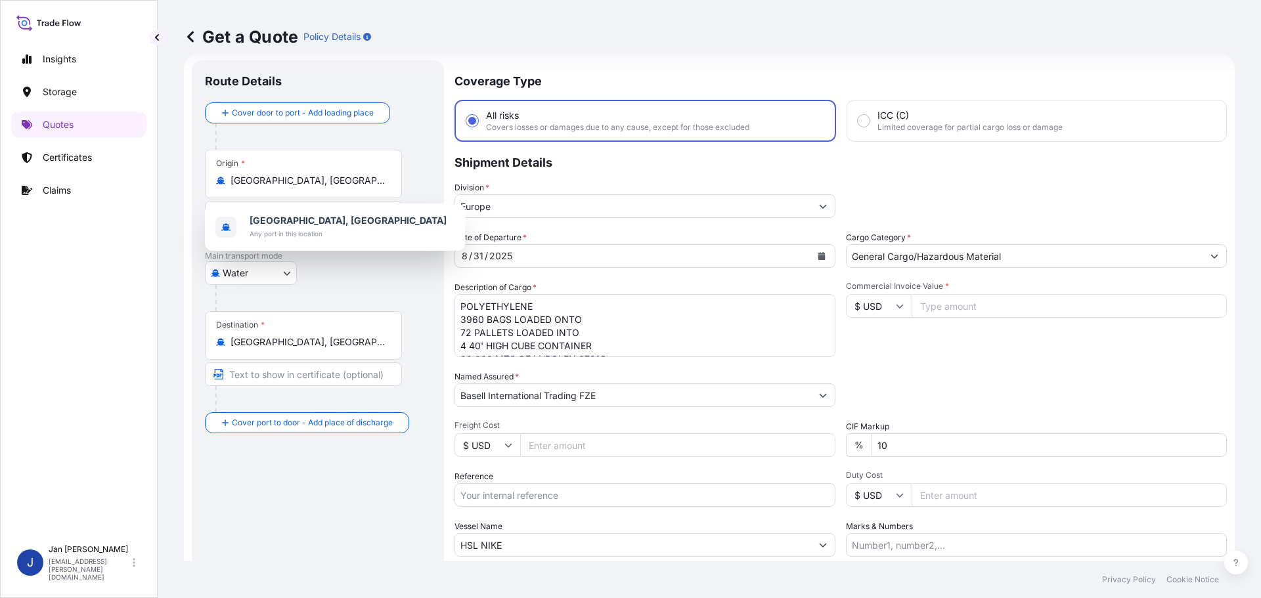
click at [310, 172] on div "Origin * Rotterdam, Netherlands" at bounding box center [303, 174] width 197 height 49
click at [310, 174] on input "Rotterdam, Netherlands" at bounding box center [307, 180] width 155 height 13
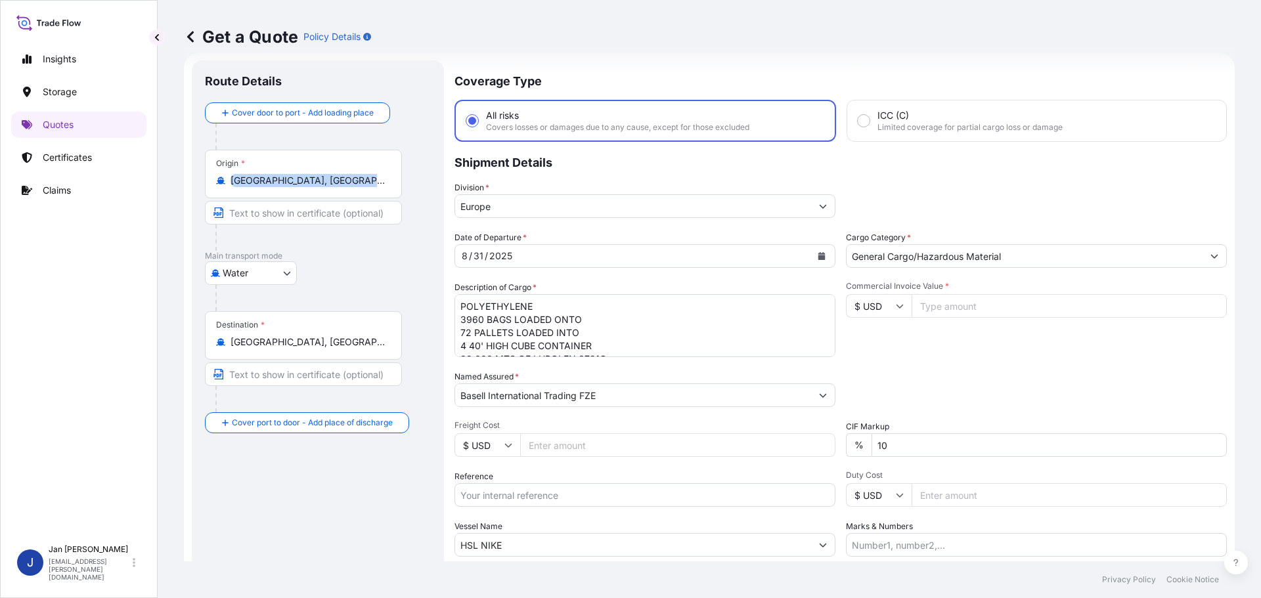
click at [311, 172] on div "Origin * Rotterdam, Netherlands" at bounding box center [303, 174] width 197 height 49
click at [311, 174] on input "Rotterdam, Netherlands" at bounding box center [307, 180] width 155 height 13
click at [311, 172] on div "Origin * Rotterdam, Netherlands" at bounding box center [303, 174] width 197 height 49
click at [311, 174] on input "Rotterdam, Netherlands" at bounding box center [307, 180] width 155 height 13
click at [309, 187] on div "Origin * Rotterdam, Netherlands" at bounding box center [303, 174] width 197 height 49
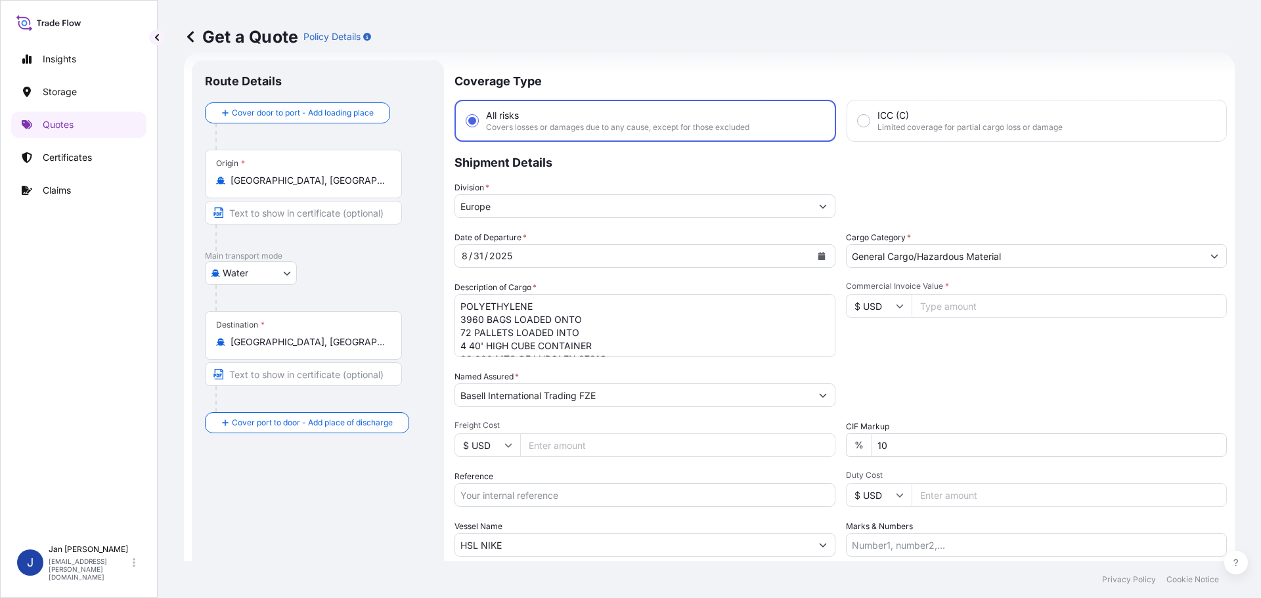
click at [309, 187] on input "Rotterdam, Netherlands" at bounding box center [307, 180] width 155 height 13
click at [308, 186] on input "Rotterdam, Netherlands" at bounding box center [307, 180] width 155 height 13
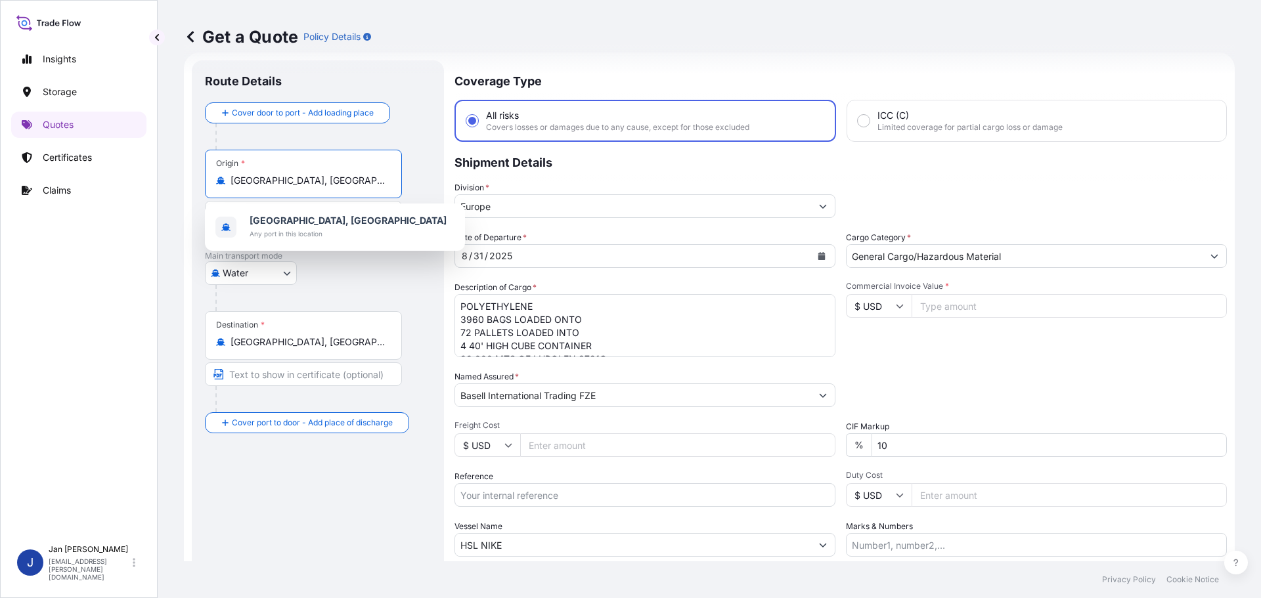
click at [308, 186] on input "Rotterdam, Netherlands" at bounding box center [307, 180] width 155 height 13
paste input "FOS SUR MER"
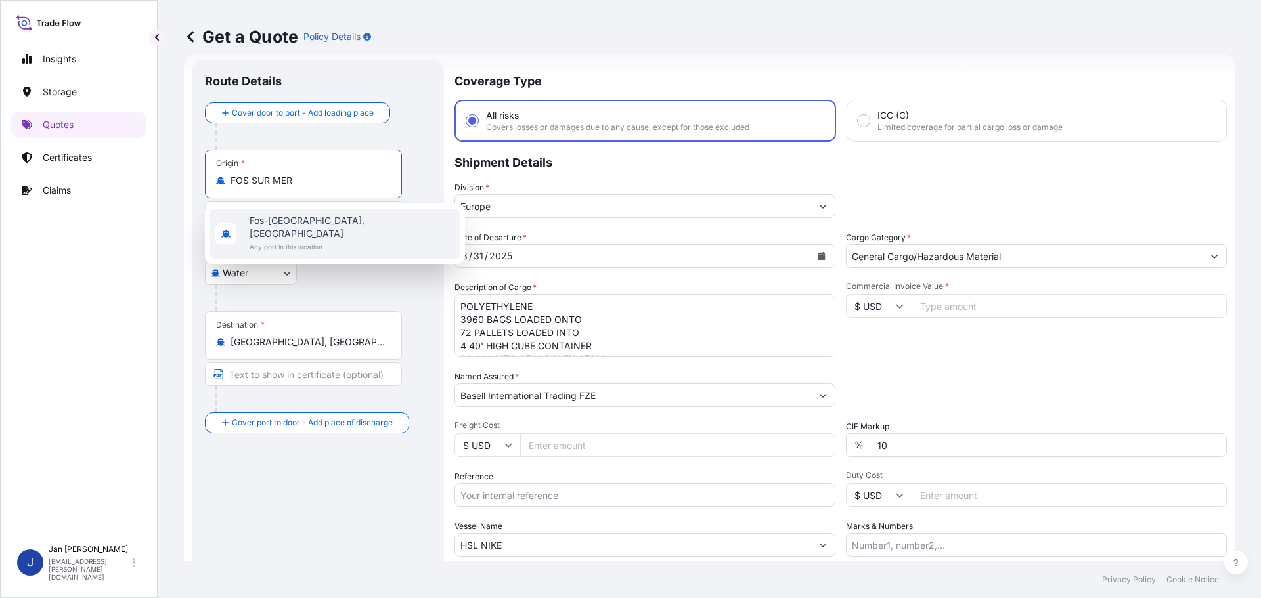
click at [304, 240] on span "Any port in this location" at bounding box center [351, 246] width 205 height 13
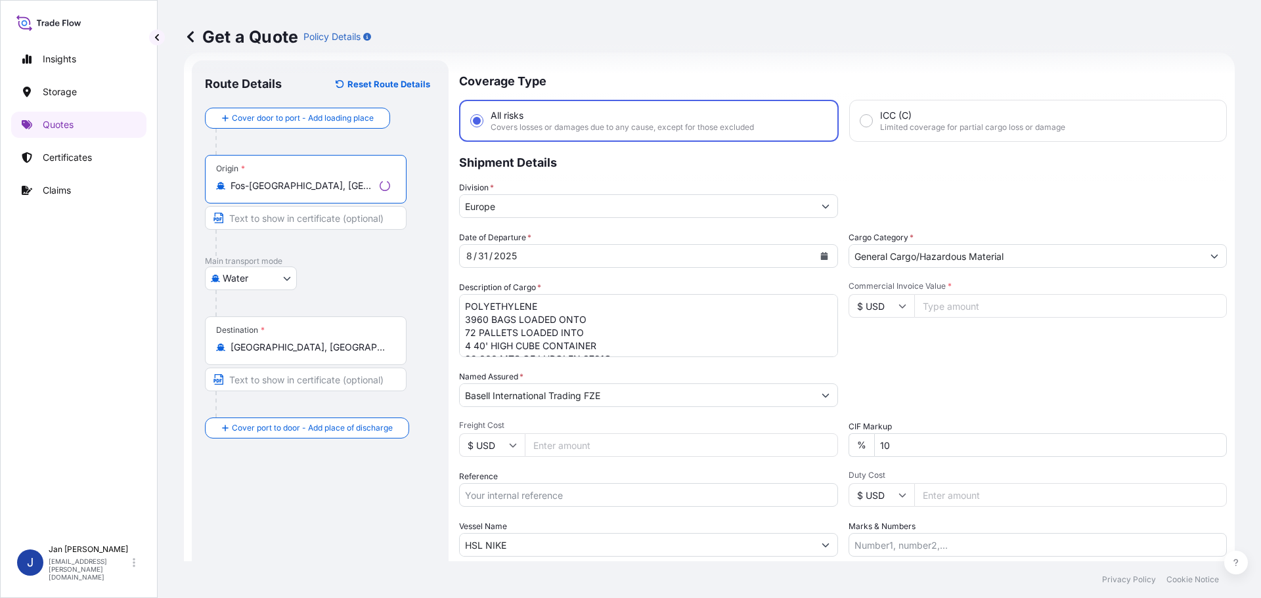
type input "Fos-sur-Mer, France"
click at [325, 345] on input "Alexandria, Alexandria Governorate, Egypt" at bounding box center [307, 347] width 155 height 13
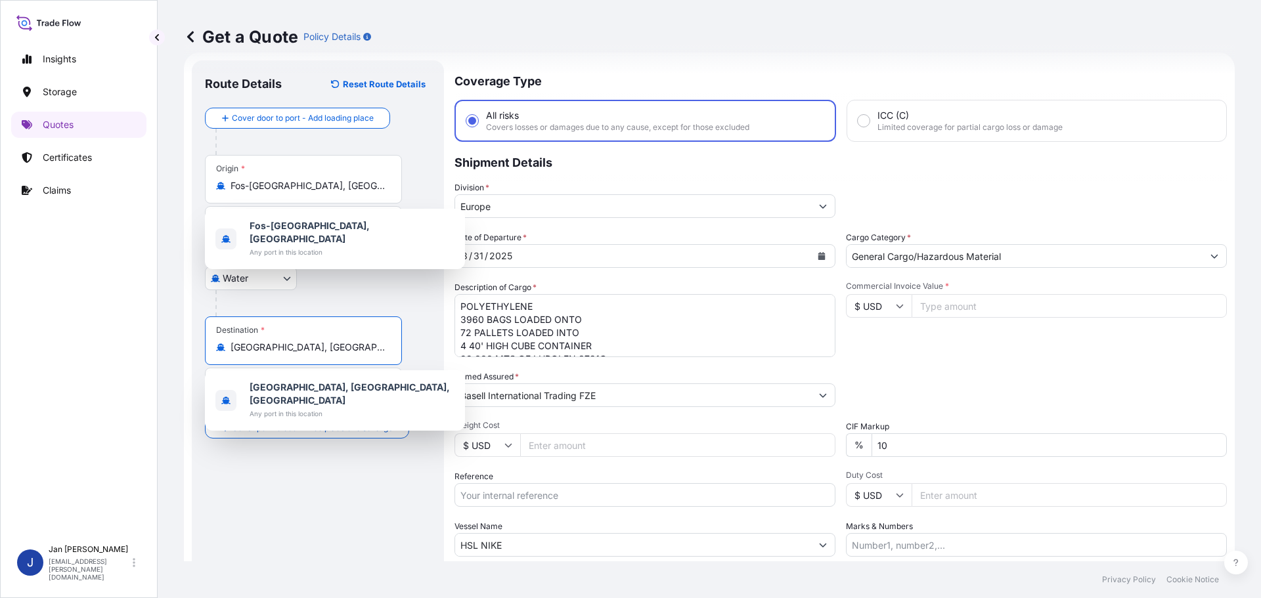
click at [325, 345] on input "Alexandria, Alexandria Governorate, Egypt" at bounding box center [307, 347] width 155 height 13
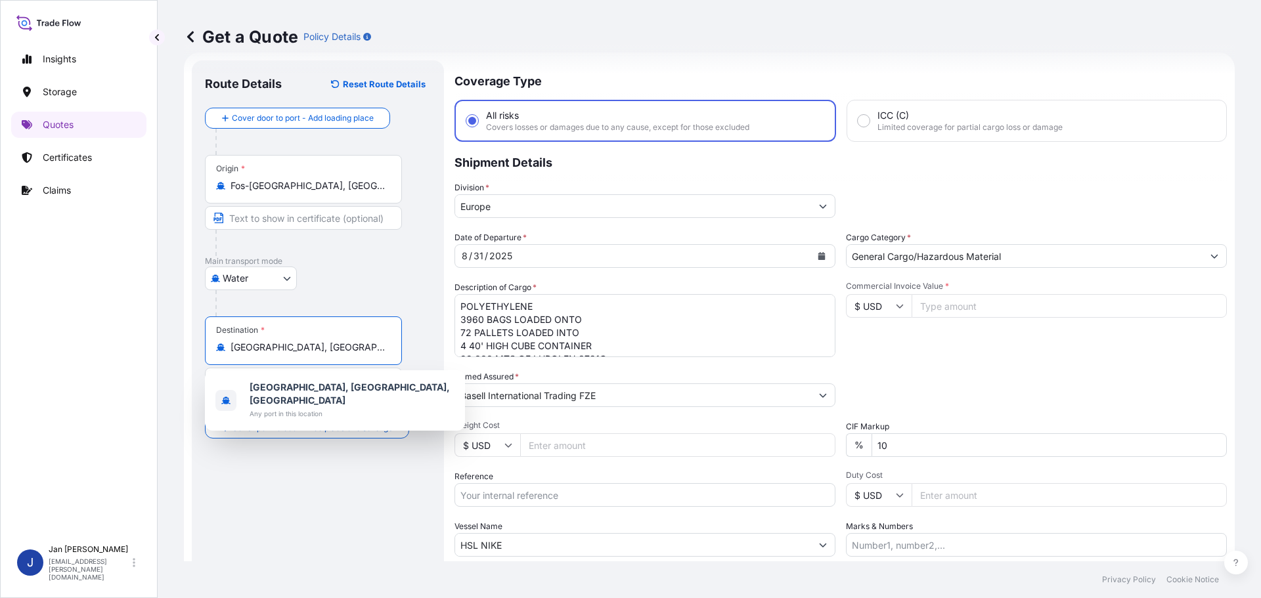
click at [326, 343] on input "Alexandria, Alexandria Governorate, Egypt" at bounding box center [307, 347] width 155 height 13
paste input "BEJAIA, ALGERIA"
click at [338, 406] on div "Béjaïa, Algeria Any port in this location" at bounding box center [334, 394] width 249 height 37
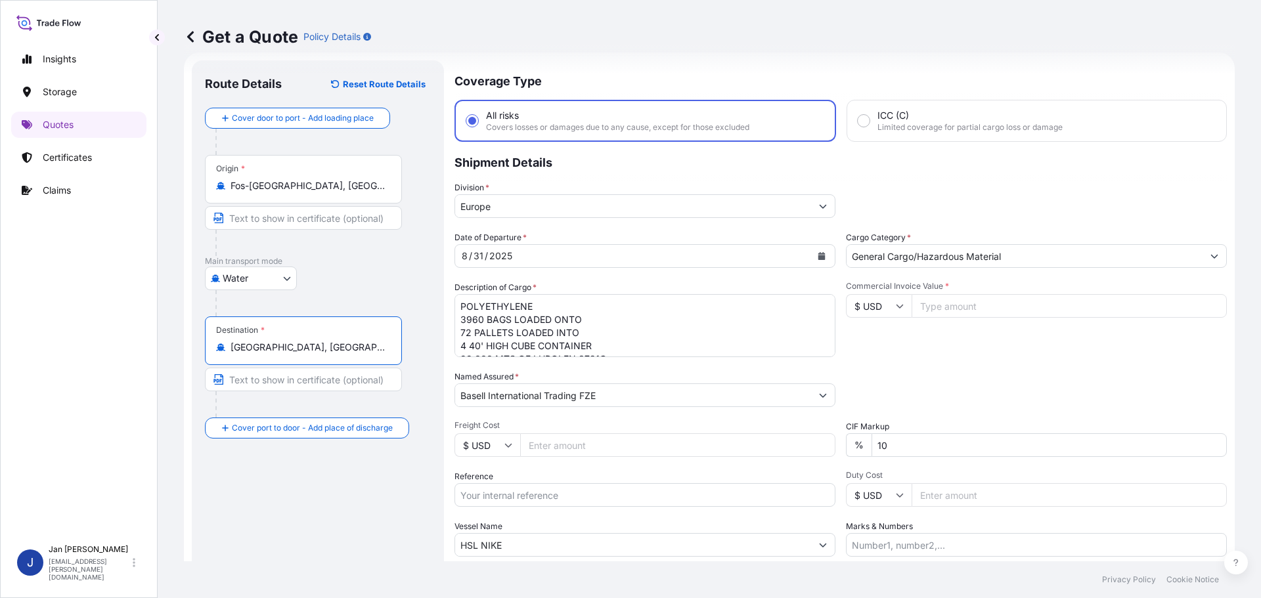
type input "Béjaïa, Algeria"
click at [955, 169] on p "Shipment Details" at bounding box center [843, 161] width 768 height 39
click at [594, 328] on textarea "POLYETHYLENE 3960 BAGS LOADED ONTO 72 PALLETS LOADED INTO 4 40' HIGH CUBE CONTA…" at bounding box center [644, 325] width 381 height 63
click at [613, 498] on input "Reference" at bounding box center [644, 495] width 381 height 24
paste input "1187422756"
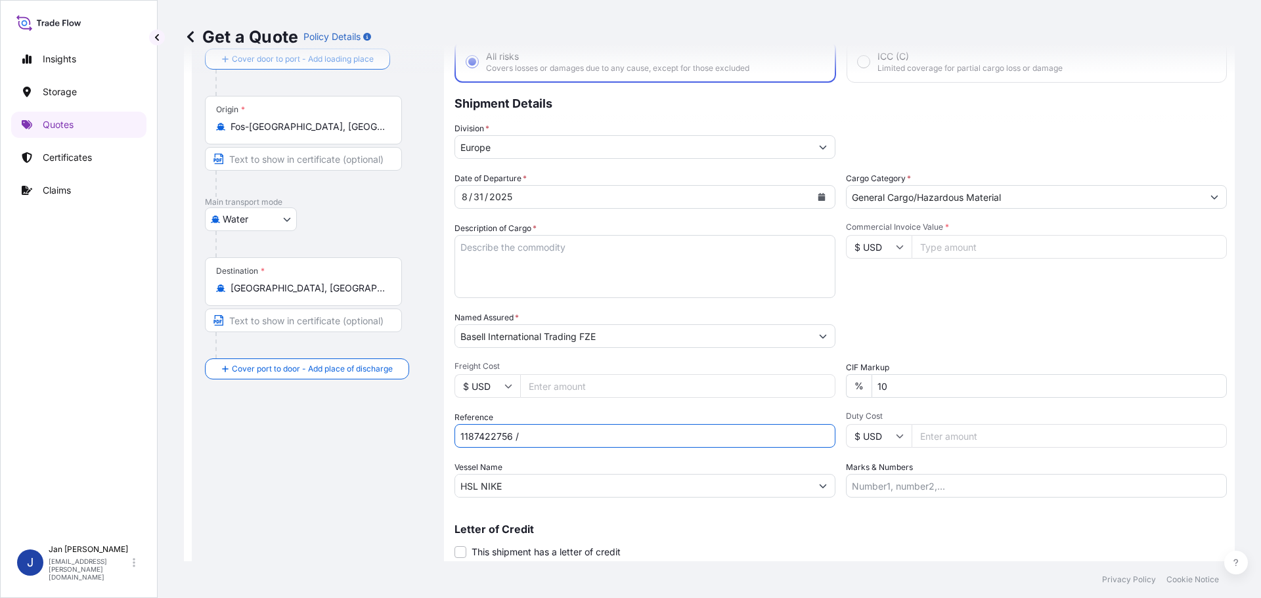
scroll to position [122, 0]
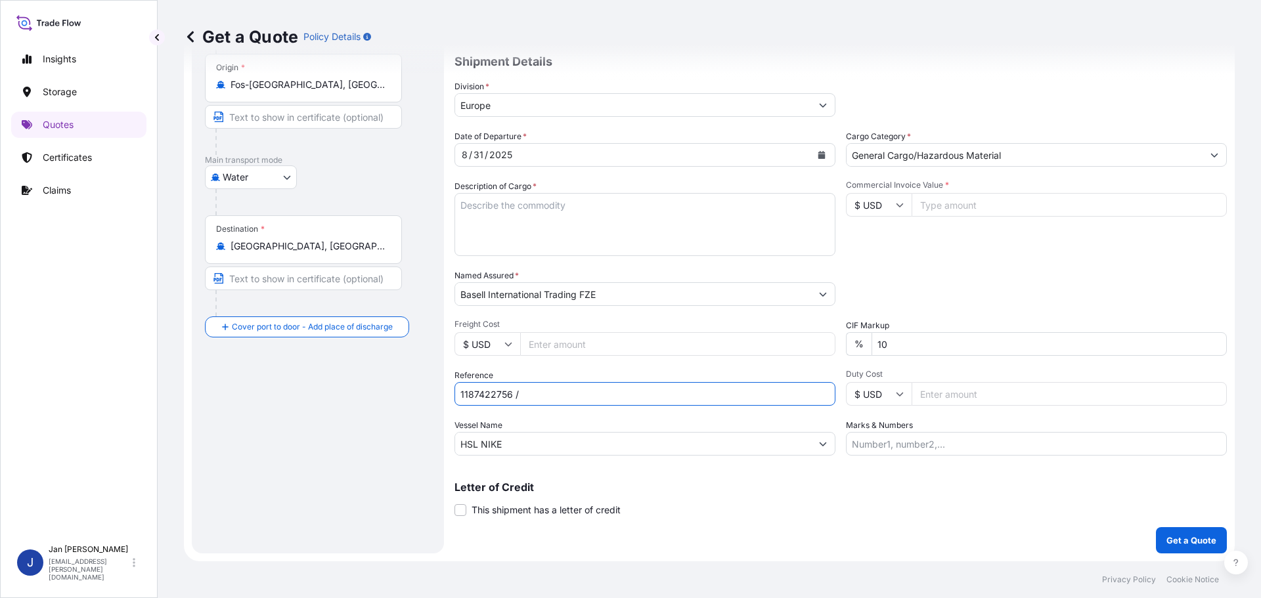
type input "1187422756 /"
click at [553, 442] on input "HSL NIKE" at bounding box center [633, 444] width 356 height 24
paste input "MSC ERMINIA III"
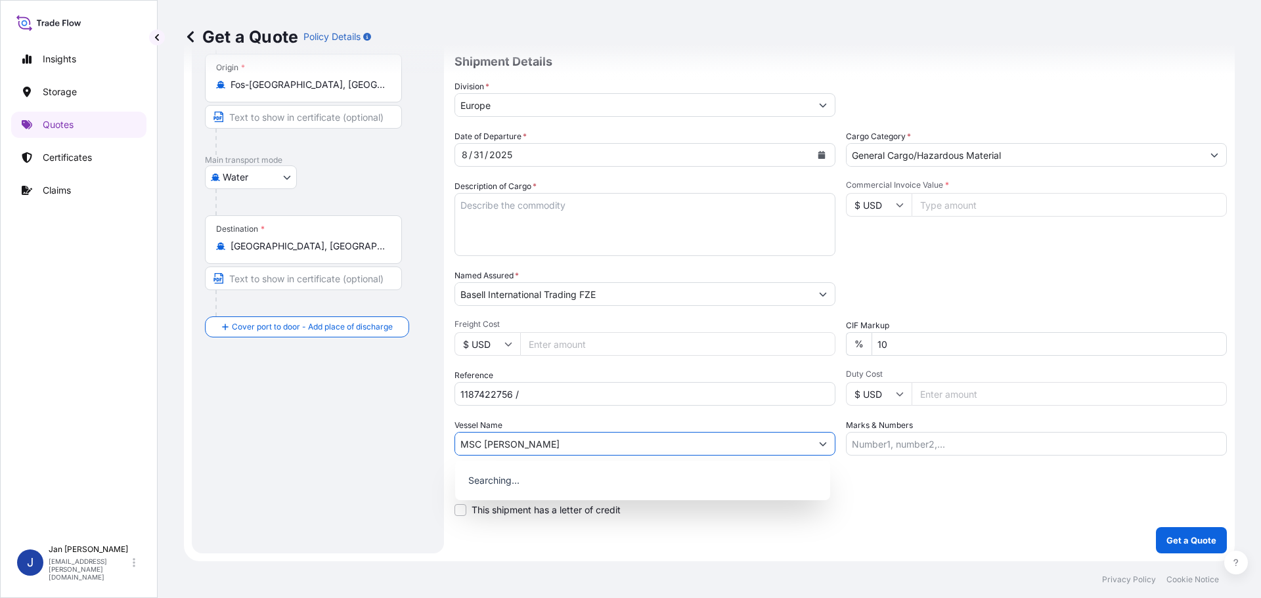
type input "MSC ERMINIA III"
click at [985, 264] on div "Date of Departure * 8 / 31 / 2025 Cargo Category * General Cargo/Hazardous Mate…" at bounding box center [840, 293] width 772 height 326
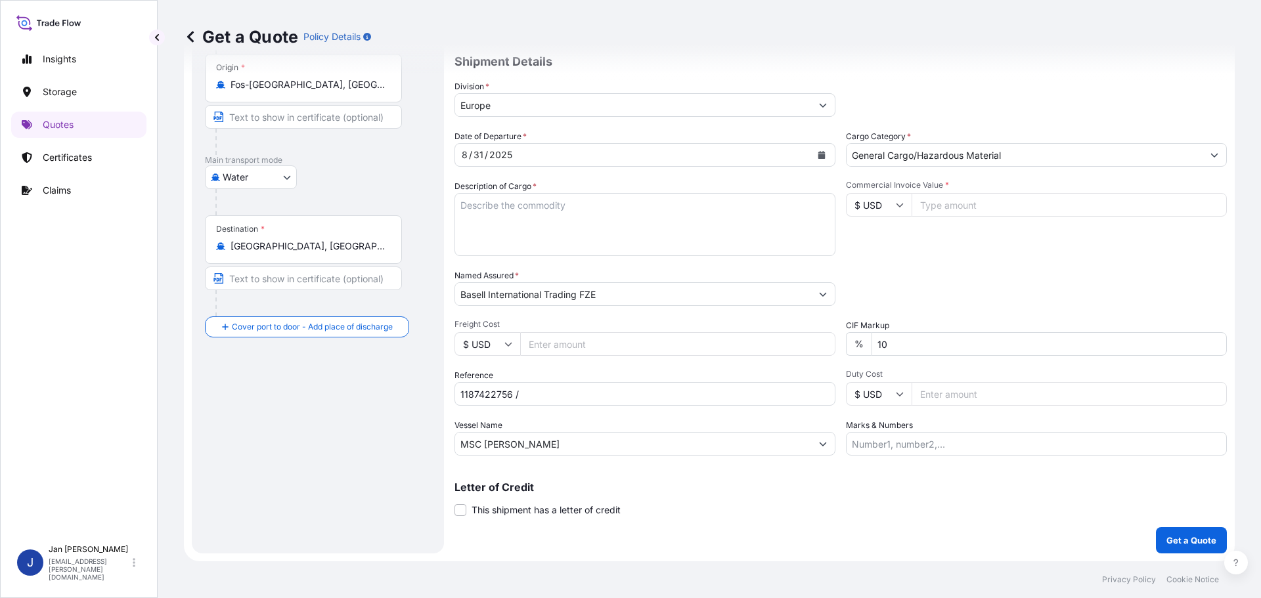
click at [941, 171] on div "Date of Departure * 8 / 31 / 2025 Cargo Category * General Cargo/Hazardous Mate…" at bounding box center [840, 293] width 772 height 326
click at [953, 215] on input "Commercial Invoice Value *" at bounding box center [1068, 205] width 315 height 24
type input "307099.86"
click at [1000, 251] on div "Commercial Invoice Value * $ USD 307099.86" at bounding box center [1036, 218] width 381 height 76
click at [655, 195] on textarea "POLYETHYLENE 3960 BAGS LOADED ONTO 72 PALLETS LOADED INTO 4 40' HIGH CUBE CONTA…" at bounding box center [644, 224] width 381 height 63
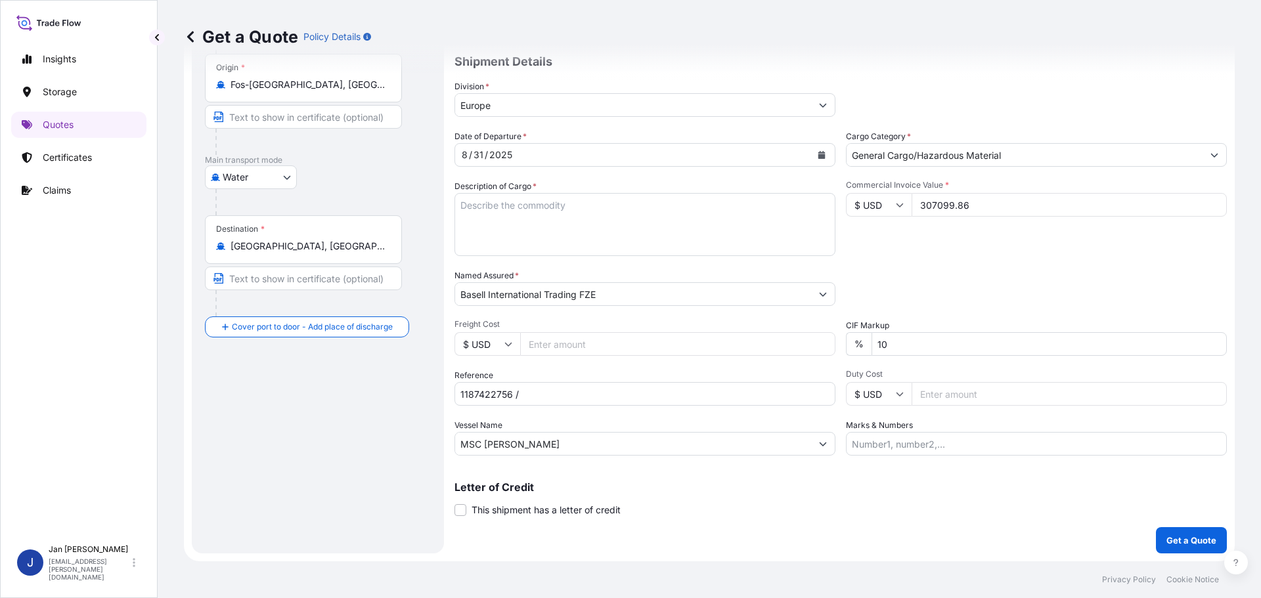
paste textarea "POLYETHYLENE 11880 BAGS LOADED ONTO 216 PALLETS LOADED INTO 12 40' HIGH CUBE CO…"
type textarea "POLYETHYLENE 11880 BAGS LOADED ONTO 216 PALLETS LOADED INTO 12 40' HIGH CUBE CO…"
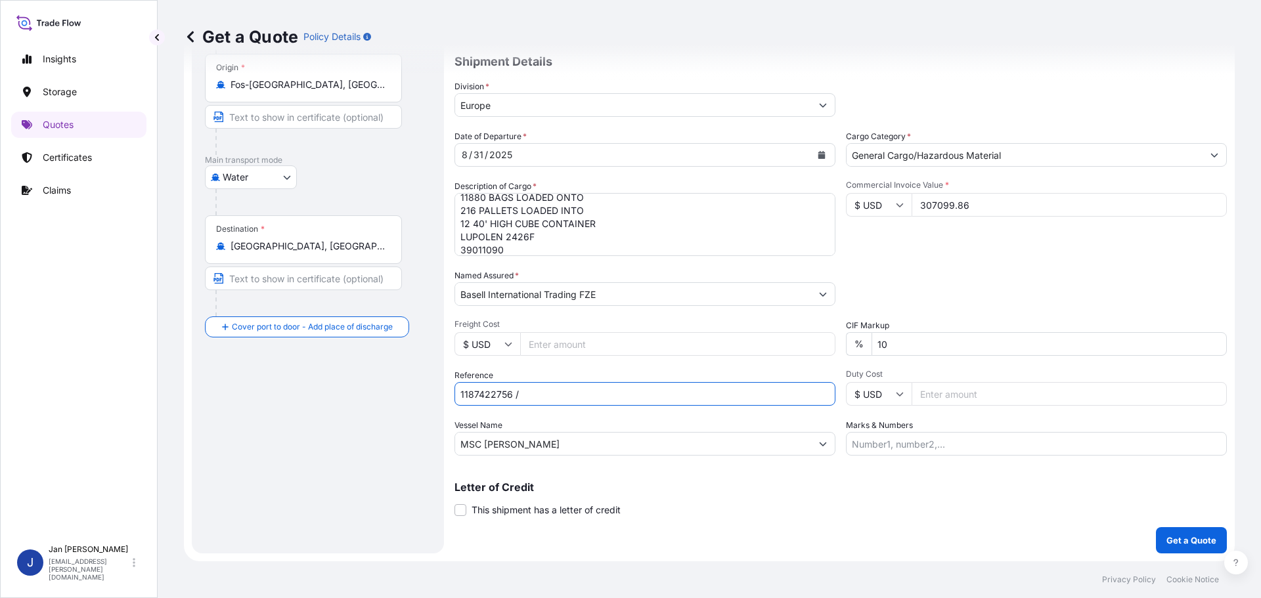
click at [557, 391] on input "1187422756 /" at bounding box center [644, 394] width 381 height 24
paste input "5013168700 / 5013174490 / 304242286"
type input "1187422756 / 5013168700 / 5013174490 / 304242286"
click at [1200, 541] on p "Get a Quote" at bounding box center [1191, 540] width 50 height 13
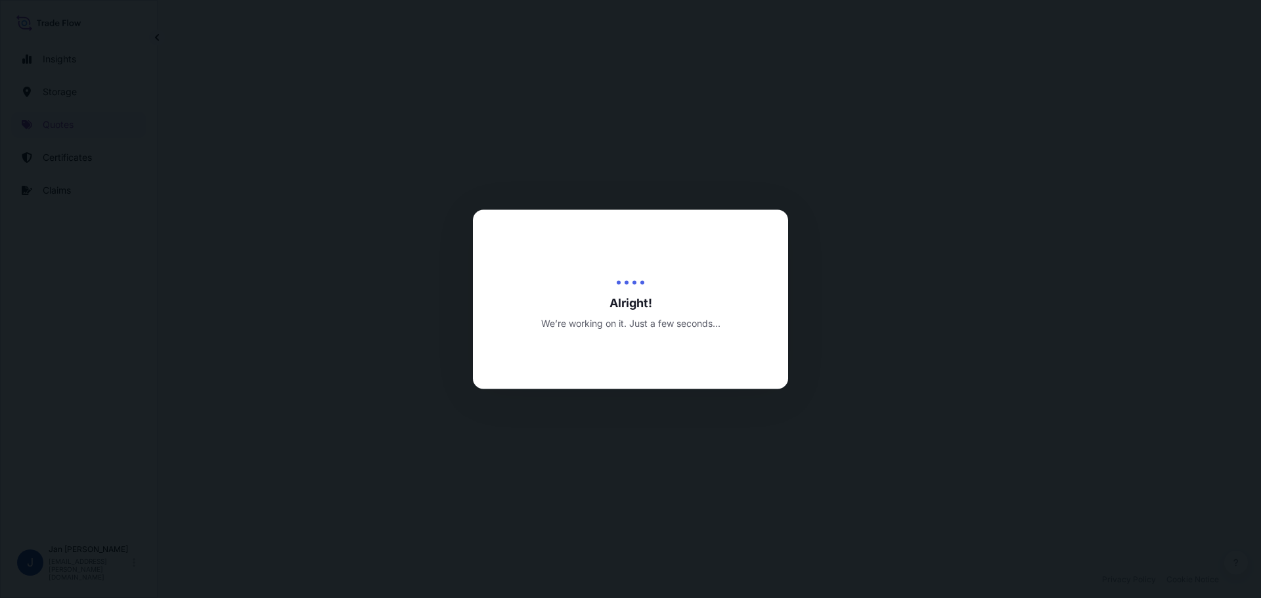
select select "Water"
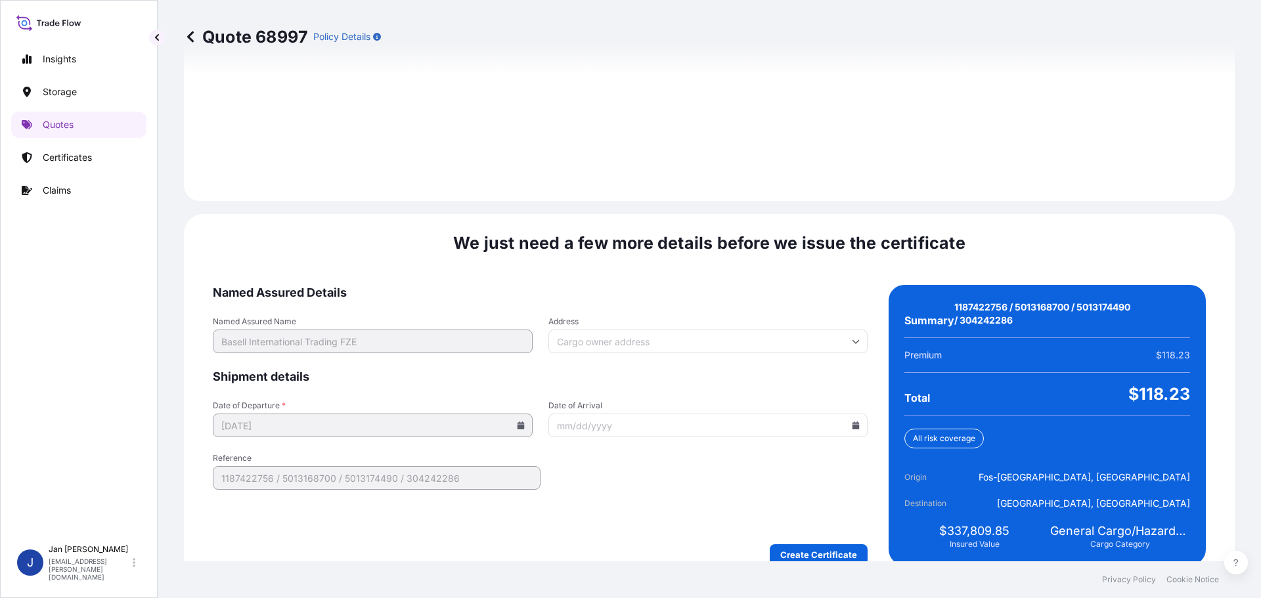
scroll to position [1864, 0]
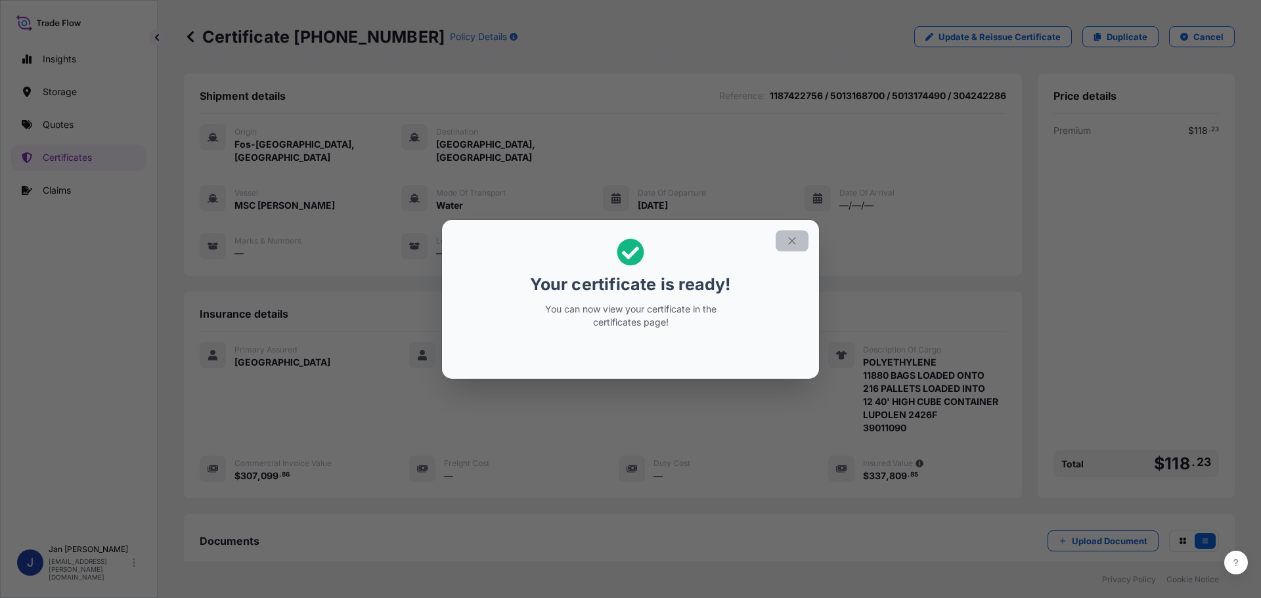
click at [797, 238] on icon "button" at bounding box center [792, 241] width 12 height 12
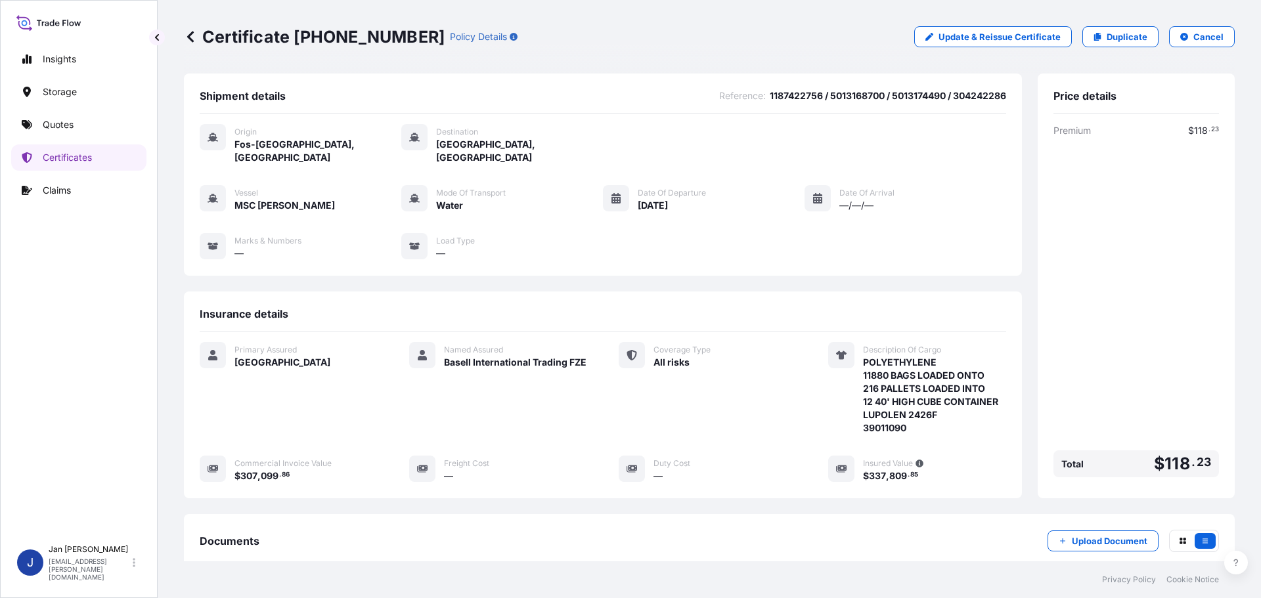
scroll to position [144, 0]
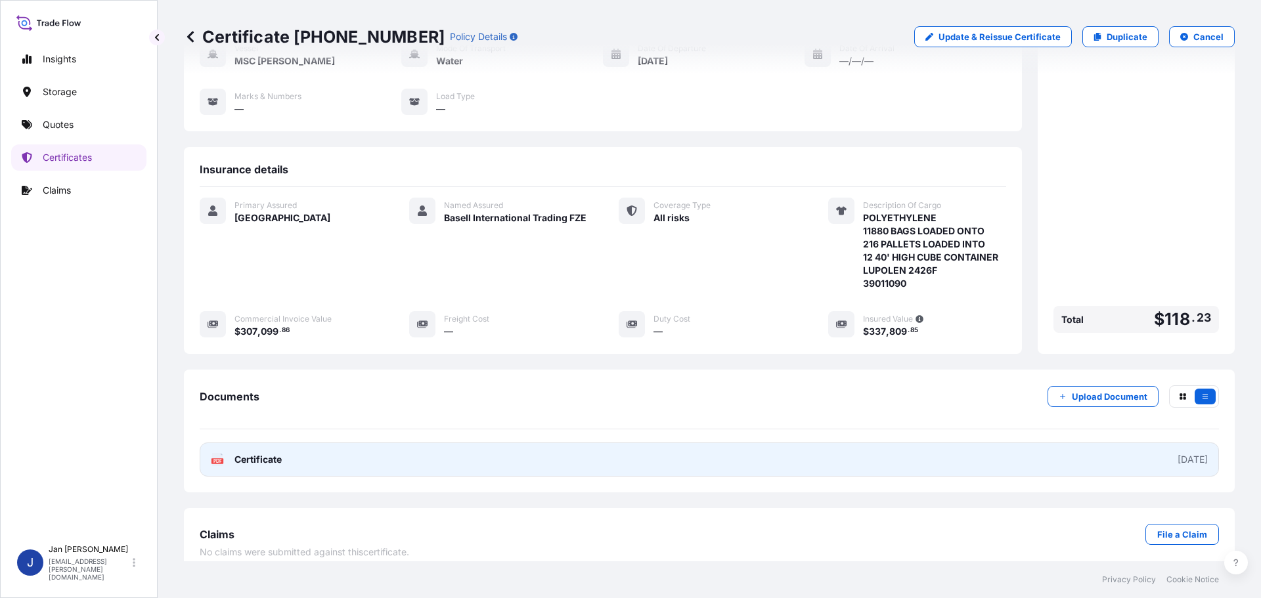
click at [322, 443] on link "PDF Certificate 2025-09-09" at bounding box center [709, 460] width 1019 height 34
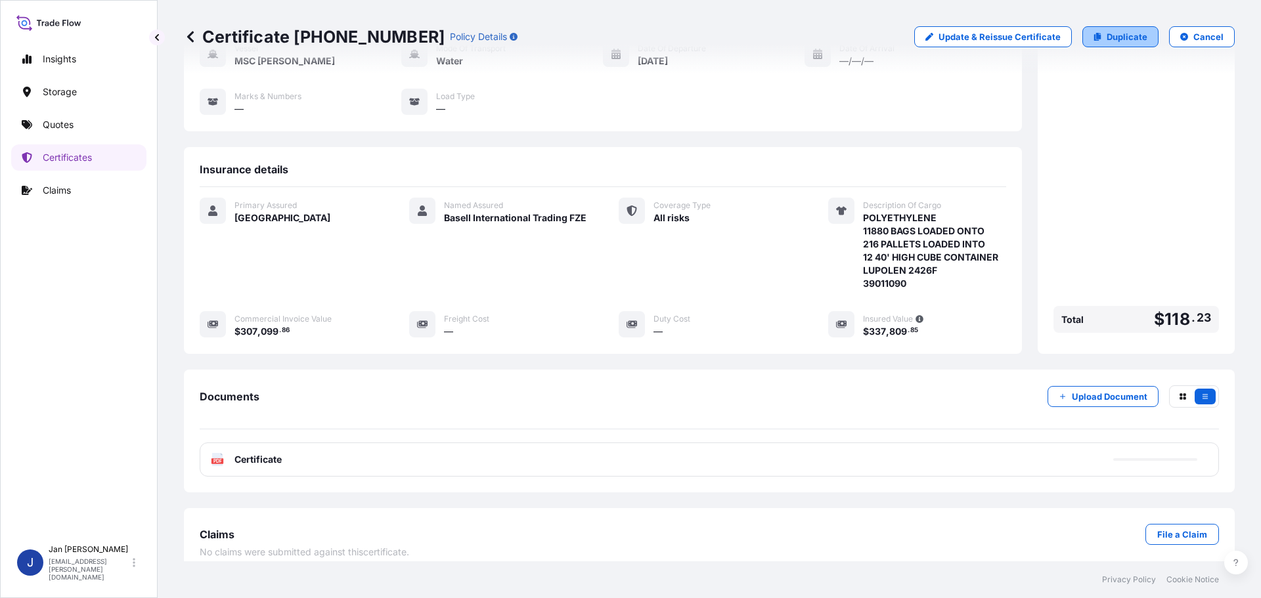
click at [1115, 35] on p "Duplicate" at bounding box center [1126, 36] width 41 height 13
select select "Water"
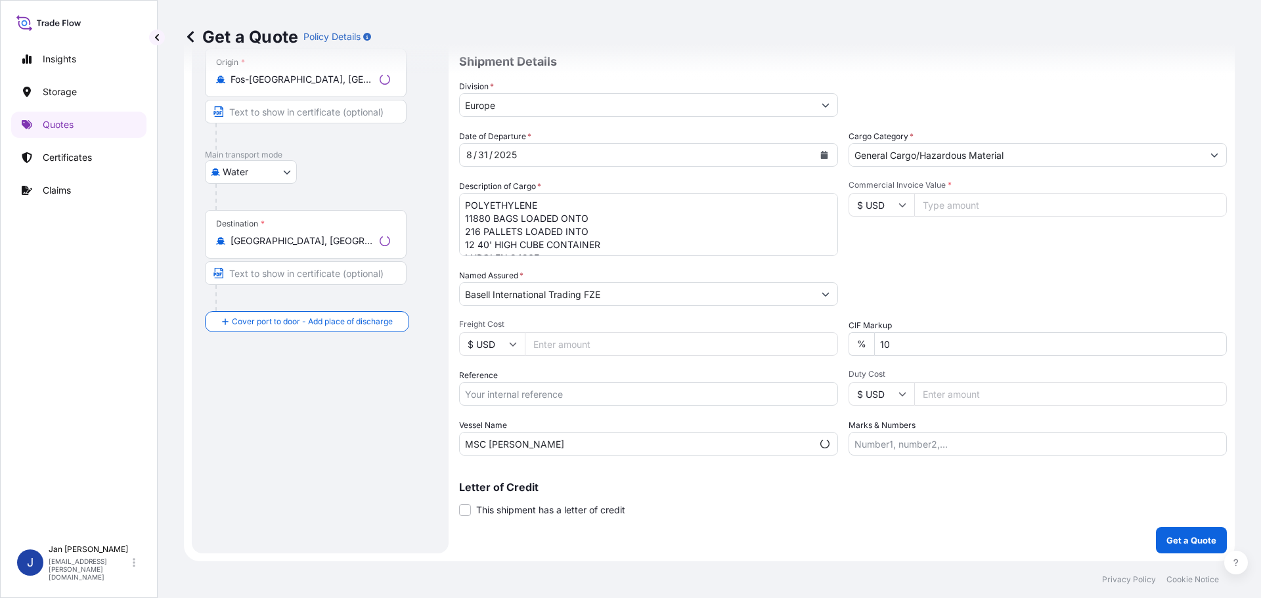
scroll to position [21, 0]
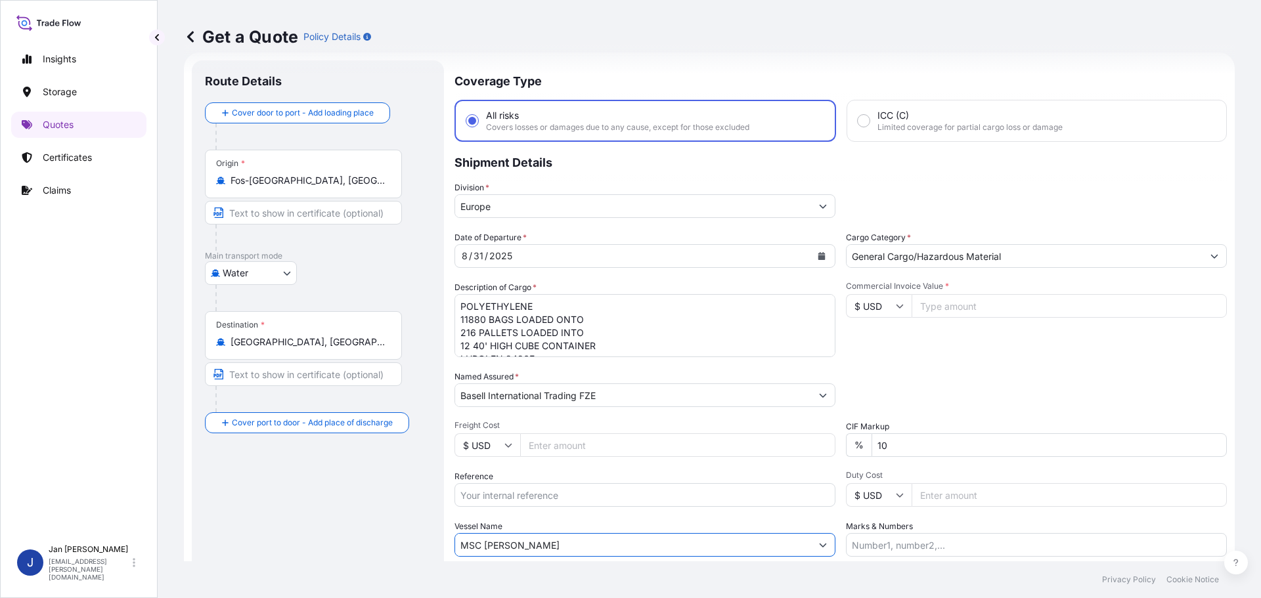
click at [540, 547] on input "MSC ERMINIA III" at bounding box center [633, 545] width 356 height 24
click at [540, 546] on input "MSC ERMINIA III" at bounding box center [633, 545] width 356 height 24
click at [540, 545] on input "MSC ERMINIA III" at bounding box center [633, 545] width 356 height 24
click at [539, 545] on input "MSC ERMINIA III" at bounding box center [633, 545] width 356 height 24
paste input "ELISABETH P."
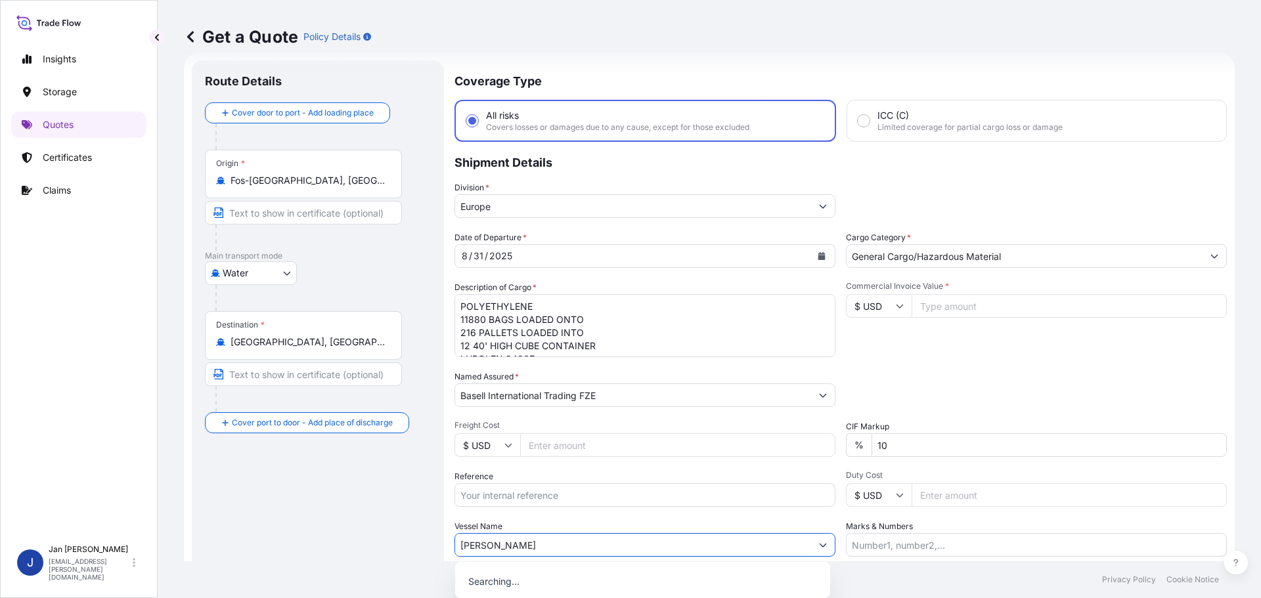
type input "ELISABETH P."
click at [552, 519] on div "Date of Departure * 8 / 31 / 2025 Cargo Category * General Cargo/Hazardous Mate…" at bounding box center [840, 394] width 772 height 326
click at [606, 501] on input "Reference" at bounding box center [644, 495] width 381 height 24
paste input "1187431705"
click at [974, 362] on div "Date of Departure * 8 / 31 / 2025 Cargo Category * General Cargo/Hazardous Mate…" at bounding box center [840, 394] width 772 height 326
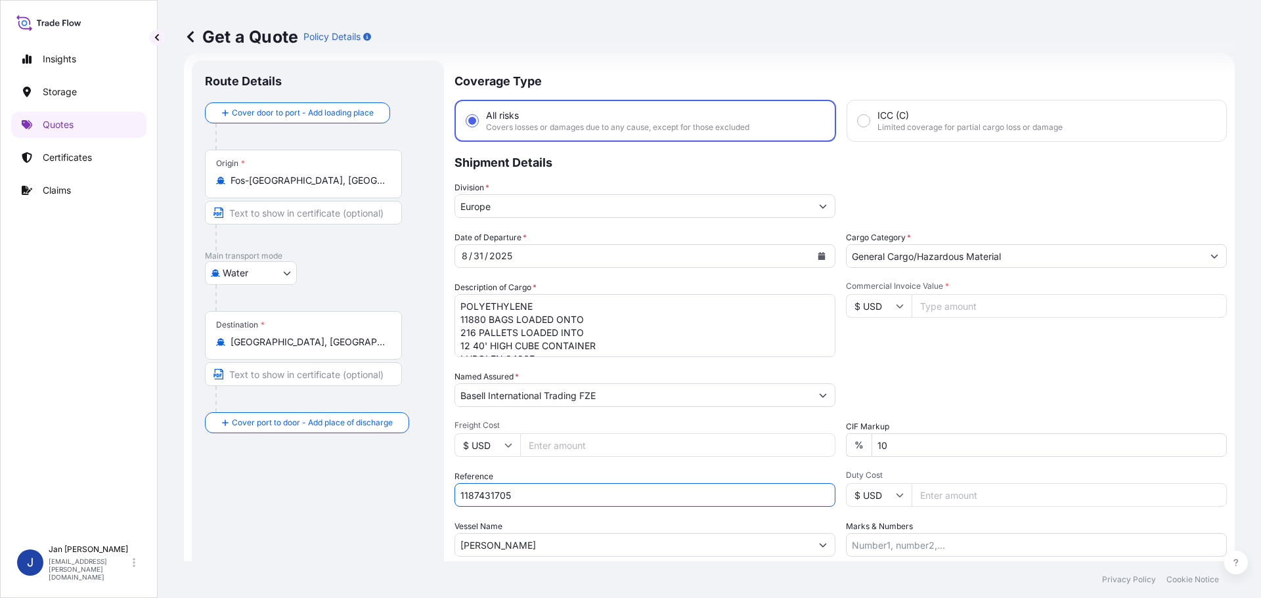
click at [579, 494] on input "1187431705" at bounding box center [644, 495] width 381 height 24
type input "1187431705 /"
click at [330, 345] on input "Béjaïa, Algeria" at bounding box center [307, 341] width 155 height 13
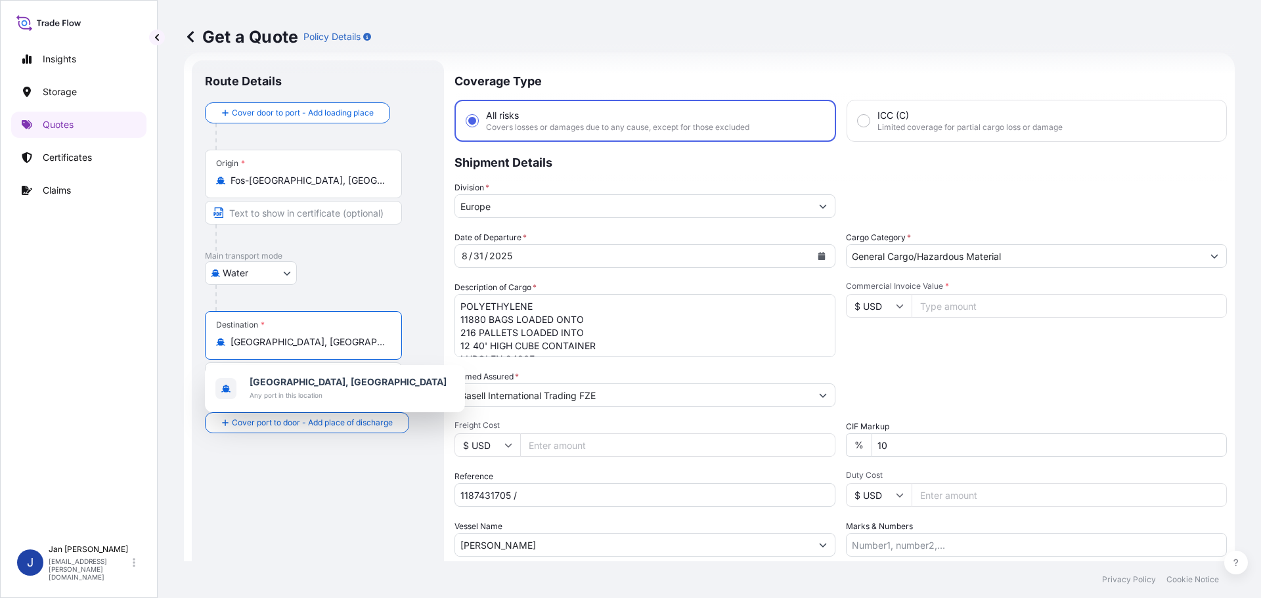
click at [330, 345] on input "Béjaïa, Algeria" at bounding box center [307, 341] width 155 height 13
click at [330, 344] on input "Béjaïa, Algeria" at bounding box center [307, 341] width 155 height 13
click at [330, 343] on input "Béjaïa, Algeria" at bounding box center [307, 341] width 155 height 13
paste input "AMBARLI"
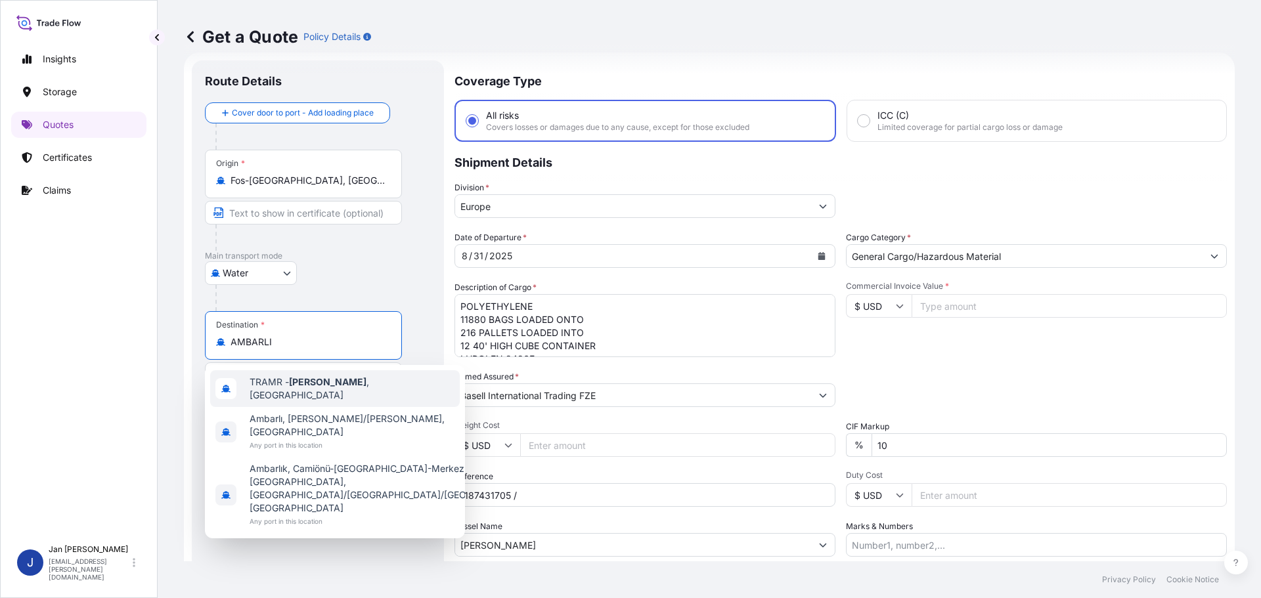
click at [327, 378] on div "TRAMR - Ambarli , Turkey" at bounding box center [334, 388] width 249 height 37
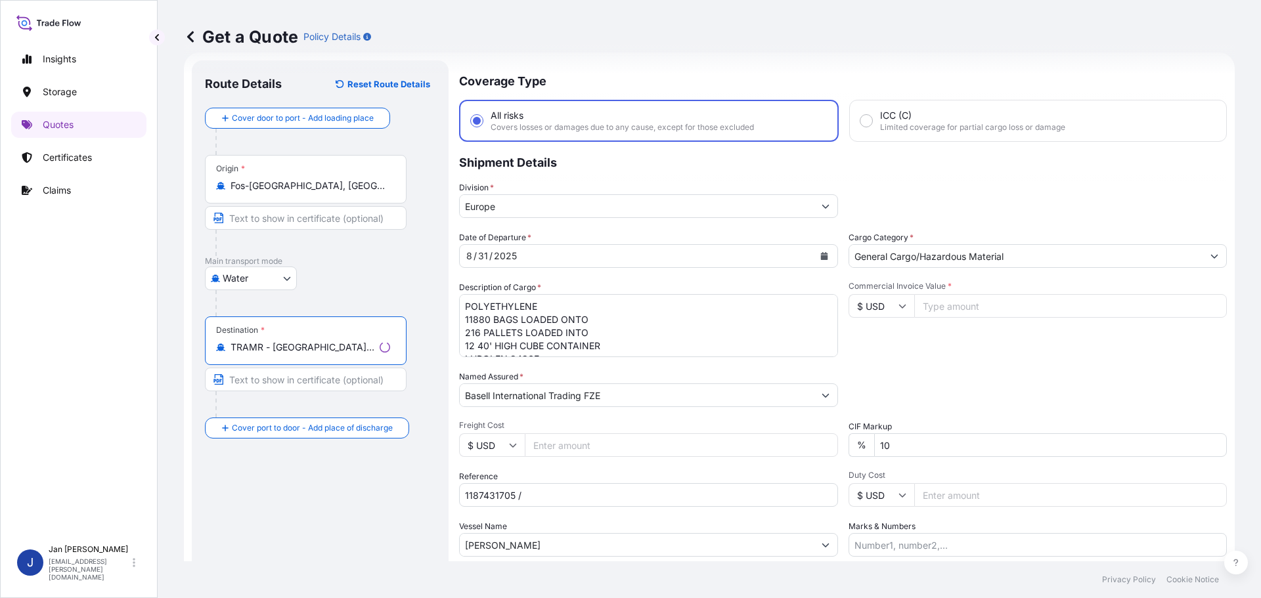
type input "TRAMR - Ambarli, Turkey"
click at [839, 216] on div "Division * Europe" at bounding box center [843, 199] width 768 height 37
click at [657, 333] on textarea "POLYETHYLENE 11880 BAGS LOADED ONTO 216 PALLETS LOADED INTO 12 40' HIGH CUBE CO…" at bounding box center [644, 325] width 381 height 63
click at [998, 377] on div "Packing Category Type to search a container mode Please select a primary mode o…" at bounding box center [1036, 388] width 381 height 37
click at [1050, 318] on div "Commercial Invoice Value * $ USD" at bounding box center [1036, 319] width 381 height 76
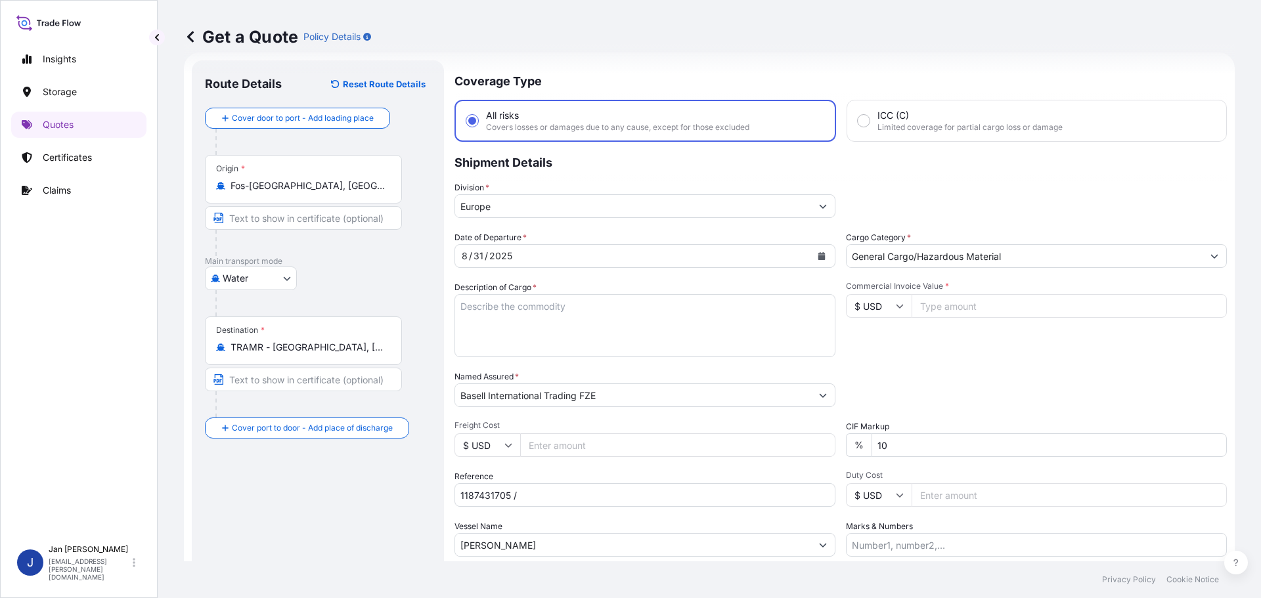
click at [1044, 299] on input "Commercial Invoice Value *" at bounding box center [1068, 306] width 315 height 24
type input "110372.37"
click at [1054, 350] on div "Commercial Invoice Value * $ USD 110372.37" at bounding box center [1036, 319] width 381 height 76
click at [546, 316] on textarea "POLYETHYLENE 11880 BAGS LOADED ONTO 216 PALLETS LOADED INTO 12 40' HIGH CUBE CO…" at bounding box center [644, 325] width 381 height 63
paste textarea "POLYETHYLENE 3960 BAGS LOADED ONTO 72 PALLETS LOADED INTO 4 40' HIGH CUBE CONTA…"
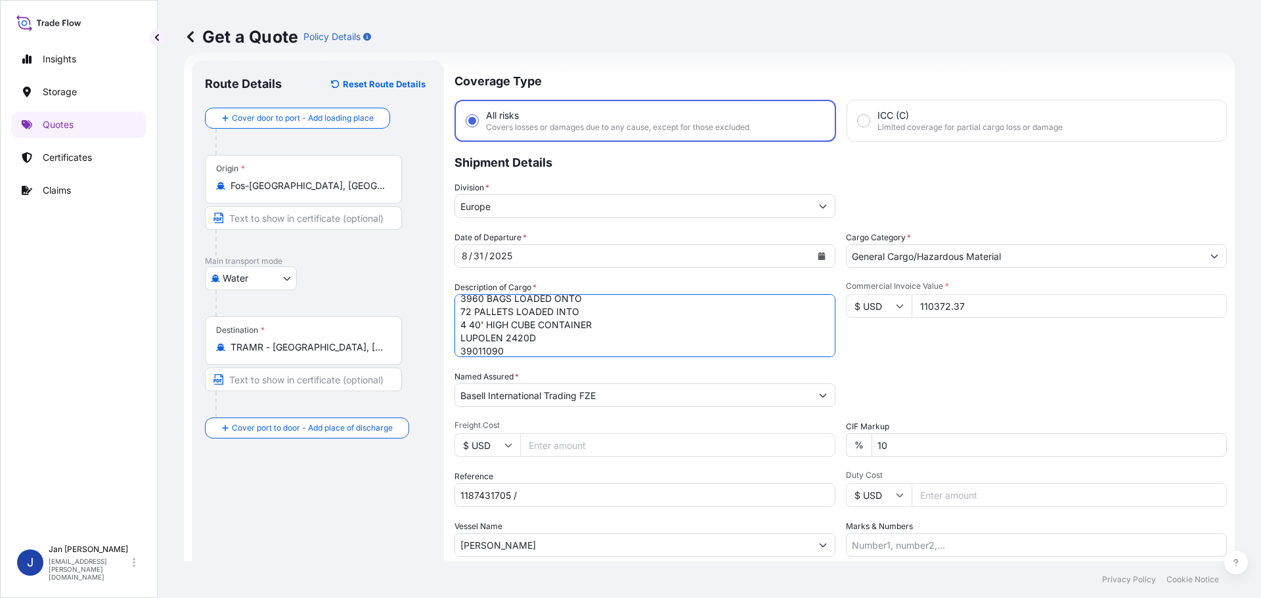
type textarea "POLYETHYLENE 3960 BAGS LOADED ONTO 72 PALLETS LOADED INTO 4 40' HIGH CUBE CONTA…"
click at [620, 497] on input "1187431705 /" at bounding box center [644, 495] width 381 height 24
paste input "5013221794 / 5013214432 / 304254753"
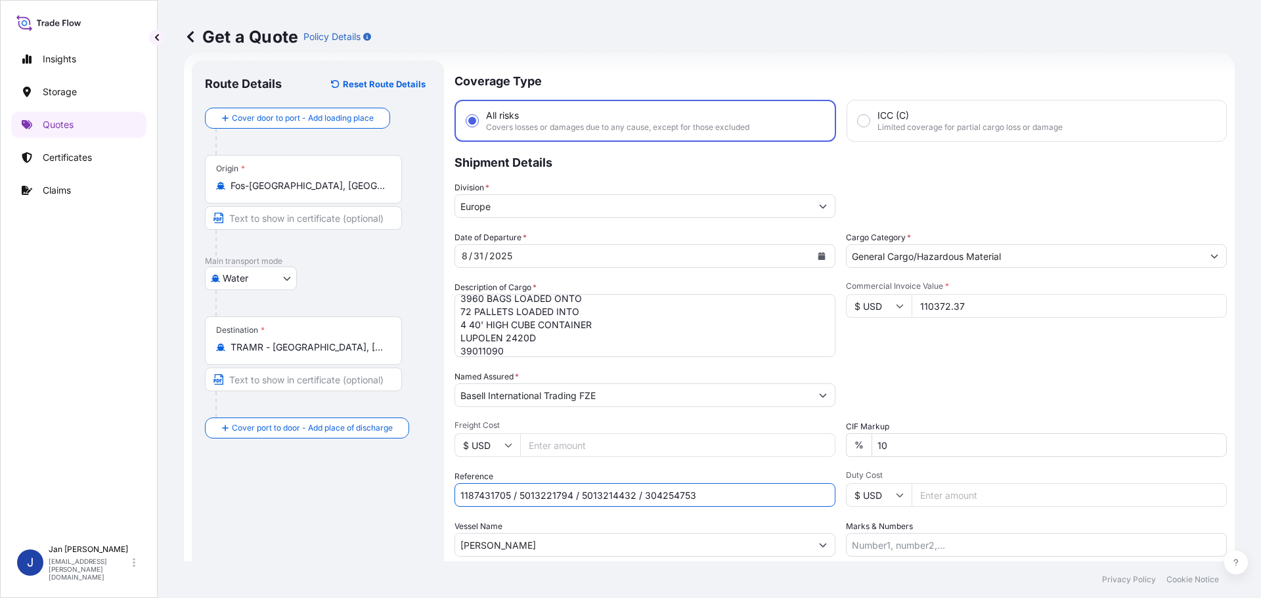
scroll to position [122, 0]
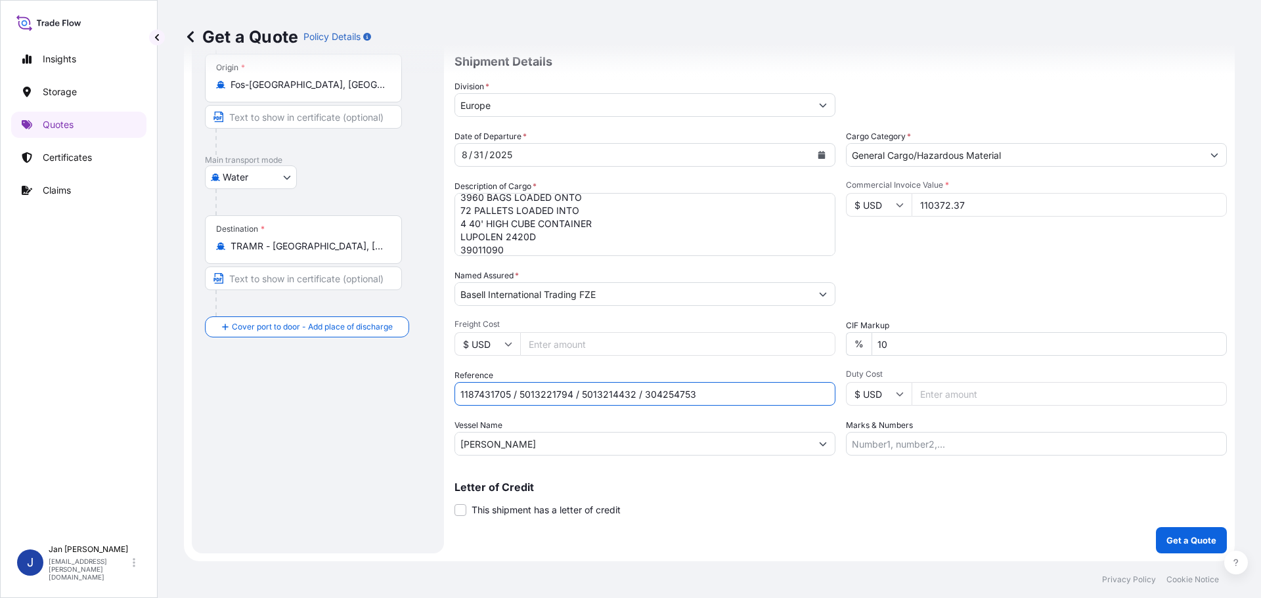
type input "1187431705 / 5013221794 / 5013214432 / 304254753"
click at [1186, 536] on p "Get a Quote" at bounding box center [1191, 540] width 50 height 13
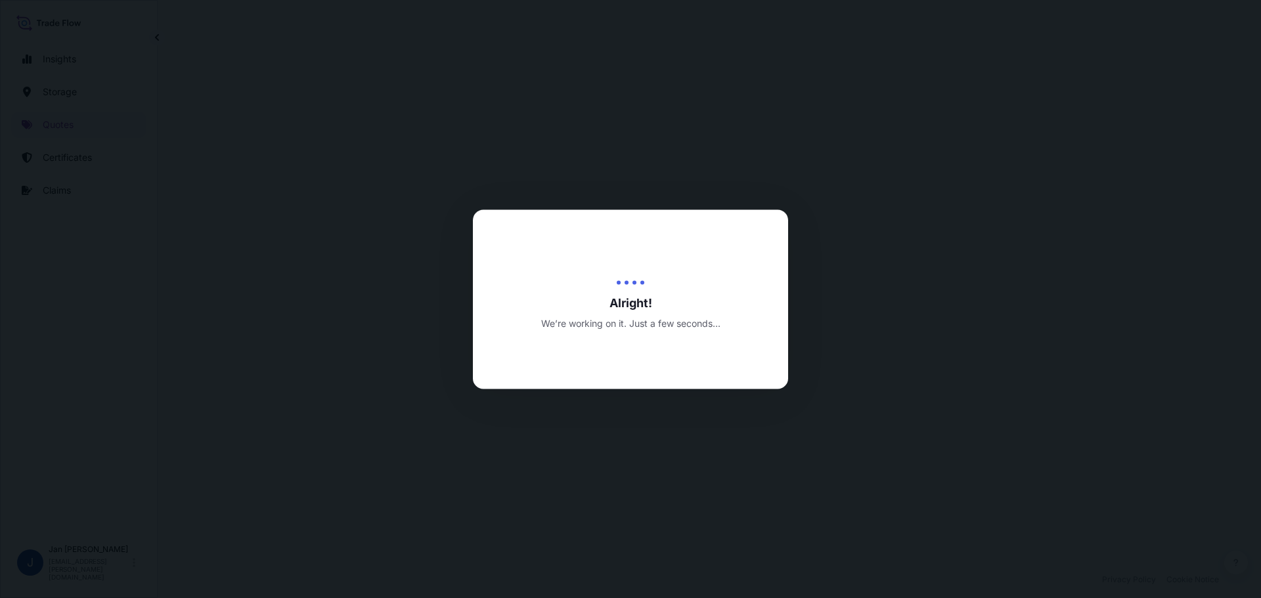
select select "Water"
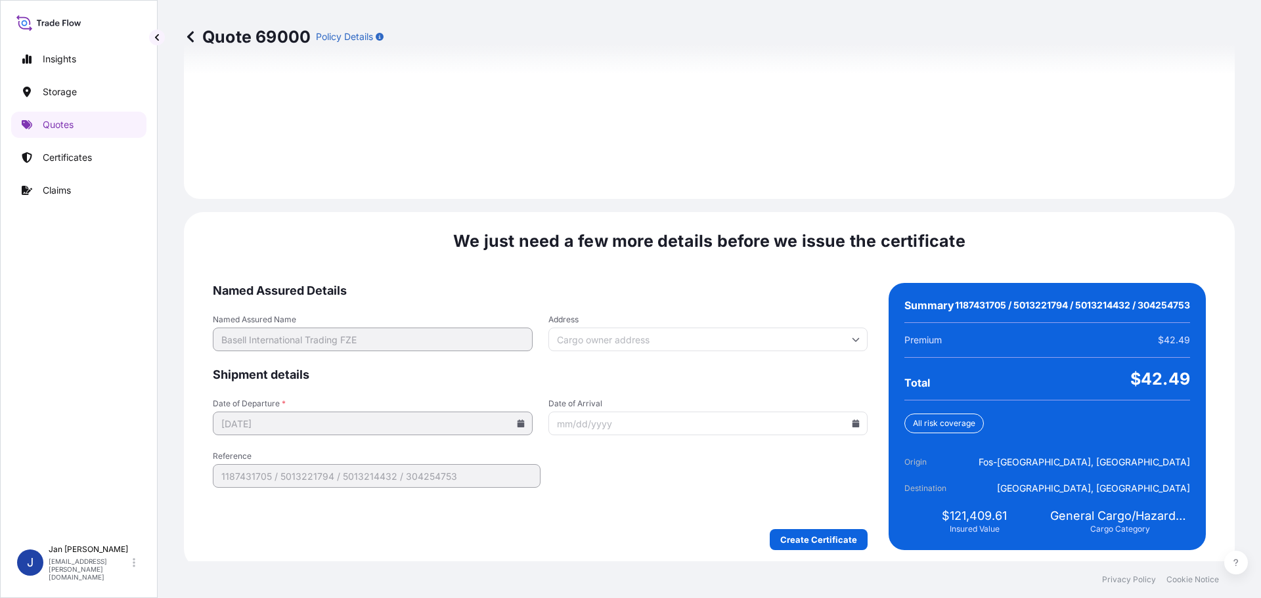
scroll to position [1864, 0]
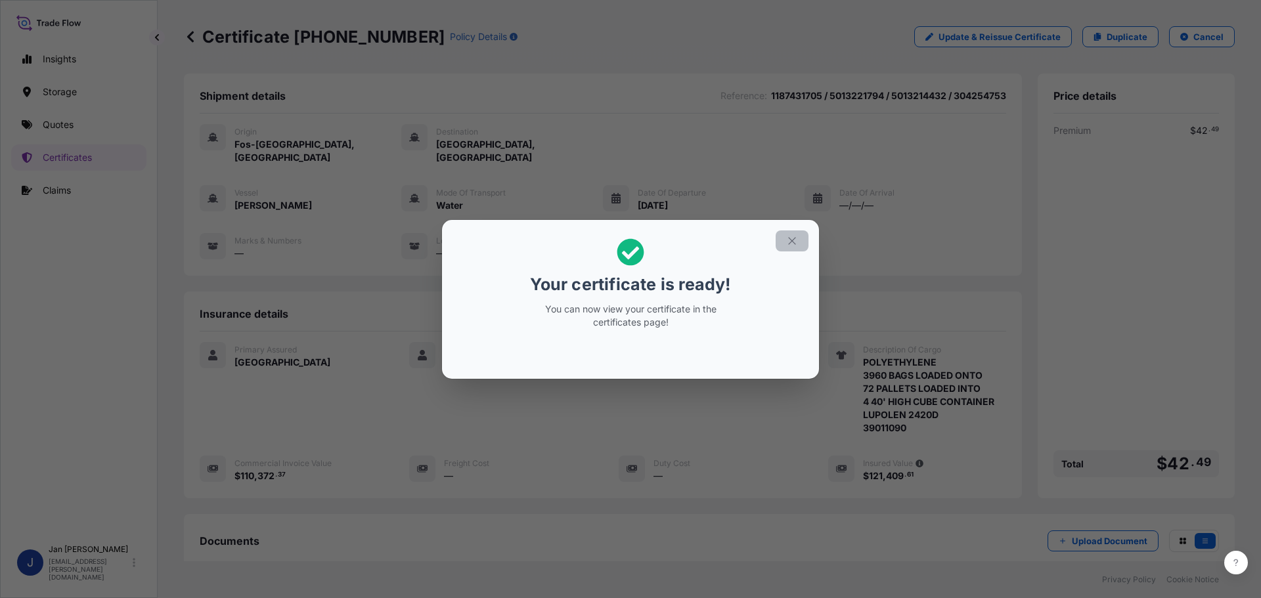
click at [790, 236] on icon "button" at bounding box center [792, 241] width 12 height 12
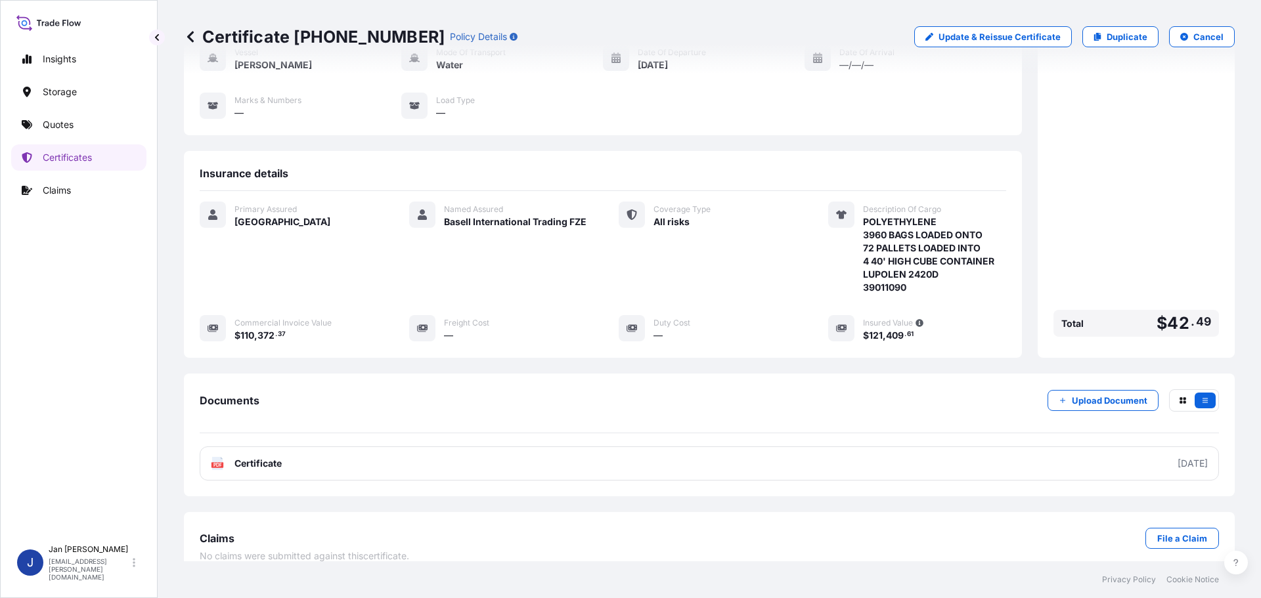
scroll to position [144, 0]
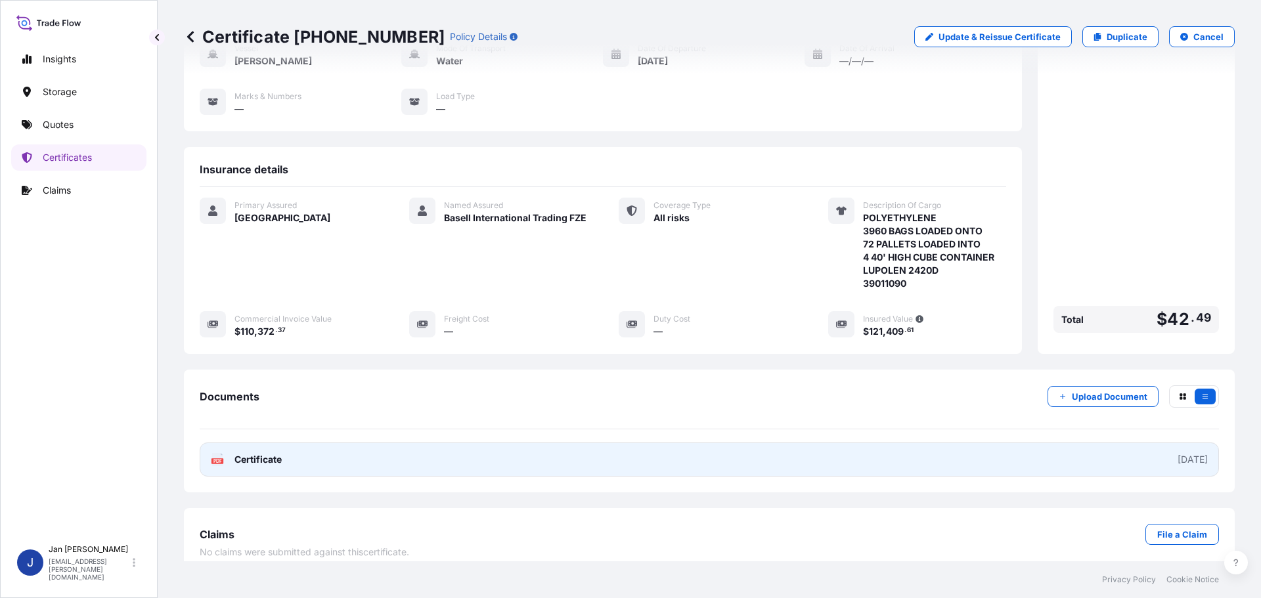
click at [261, 443] on link "PDF Certificate 2025-09-09" at bounding box center [709, 460] width 1019 height 34
